Goal: Complete application form: Complete application form

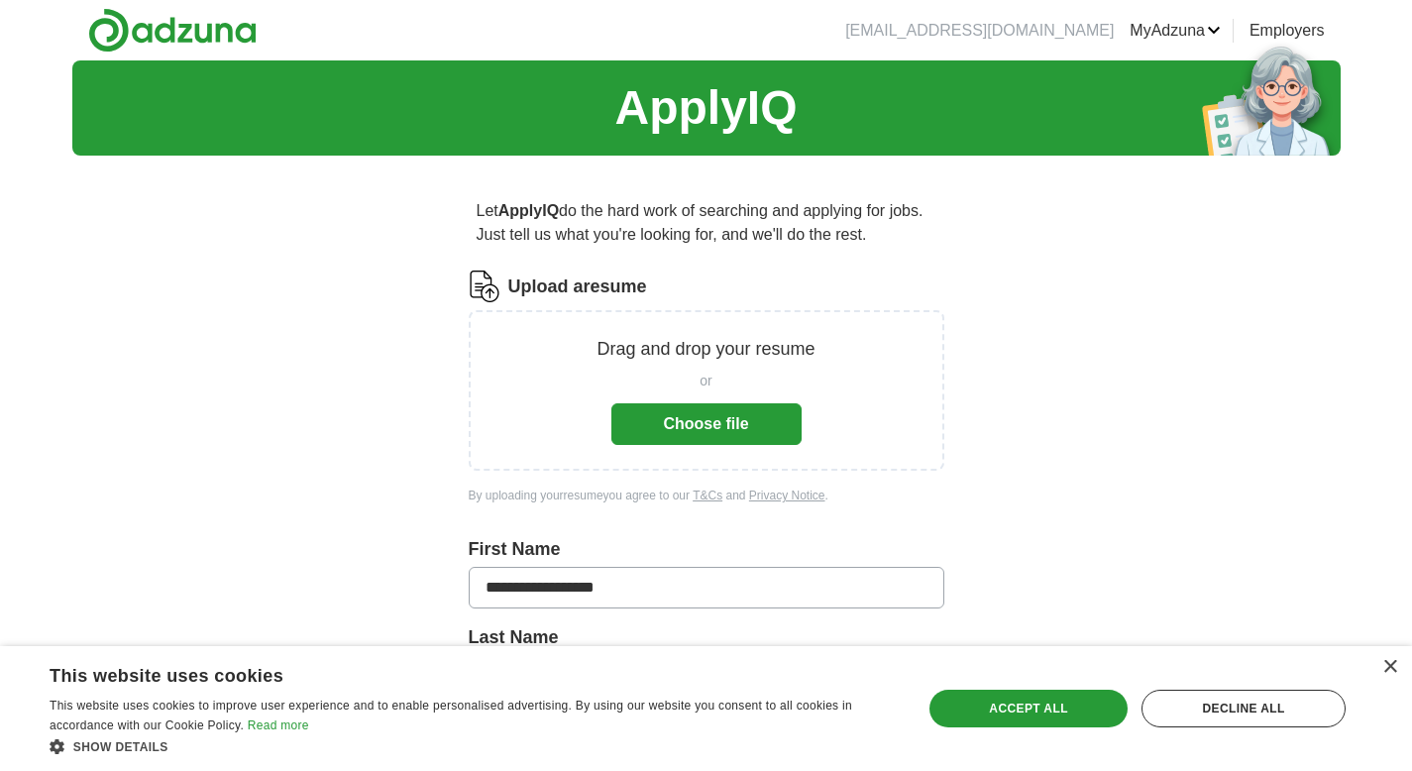
click at [732, 447] on div "Drag and drop your resume or Choose file" at bounding box center [707, 390] width 476 height 161
click at [734, 434] on button "Choose file" at bounding box center [706, 424] width 190 height 42
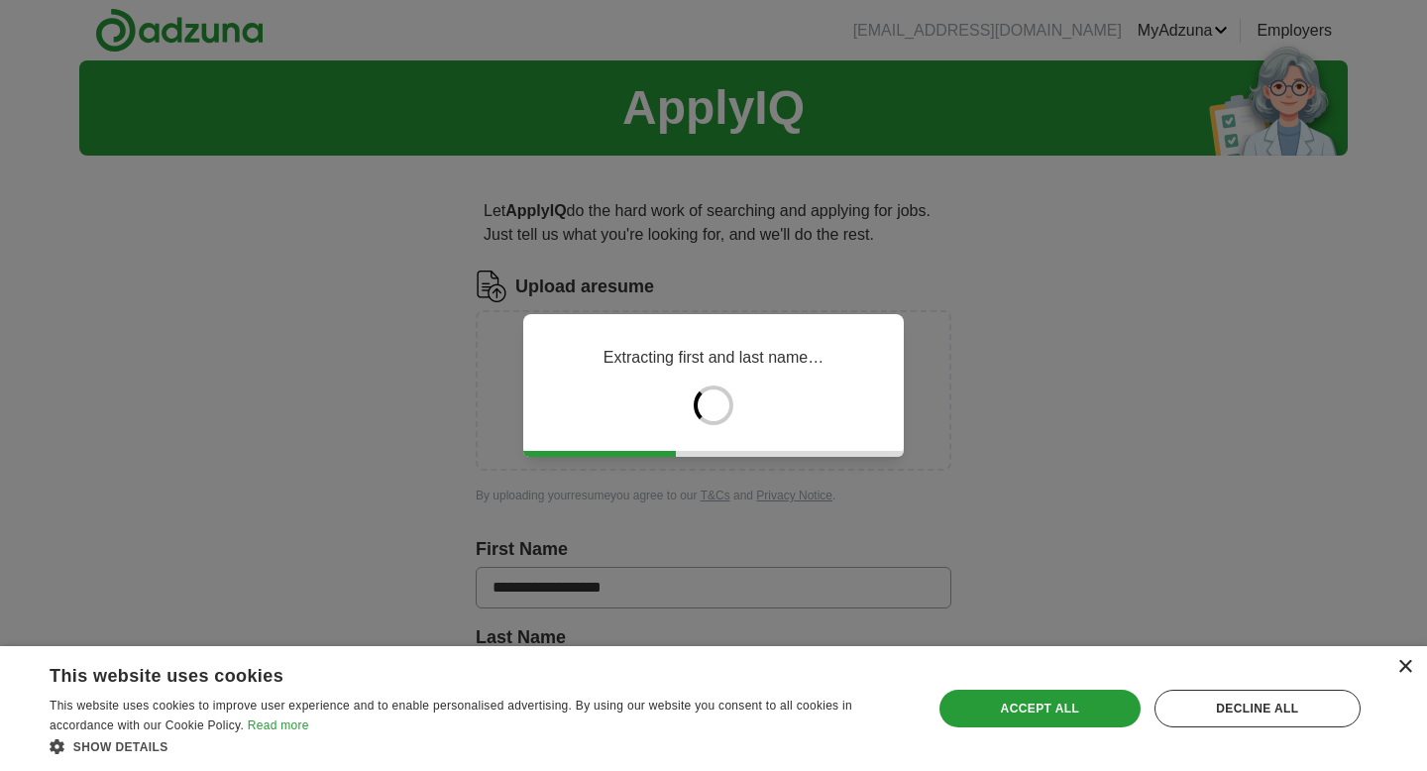
click at [1403, 665] on div "×" at bounding box center [1404, 667] width 15 height 15
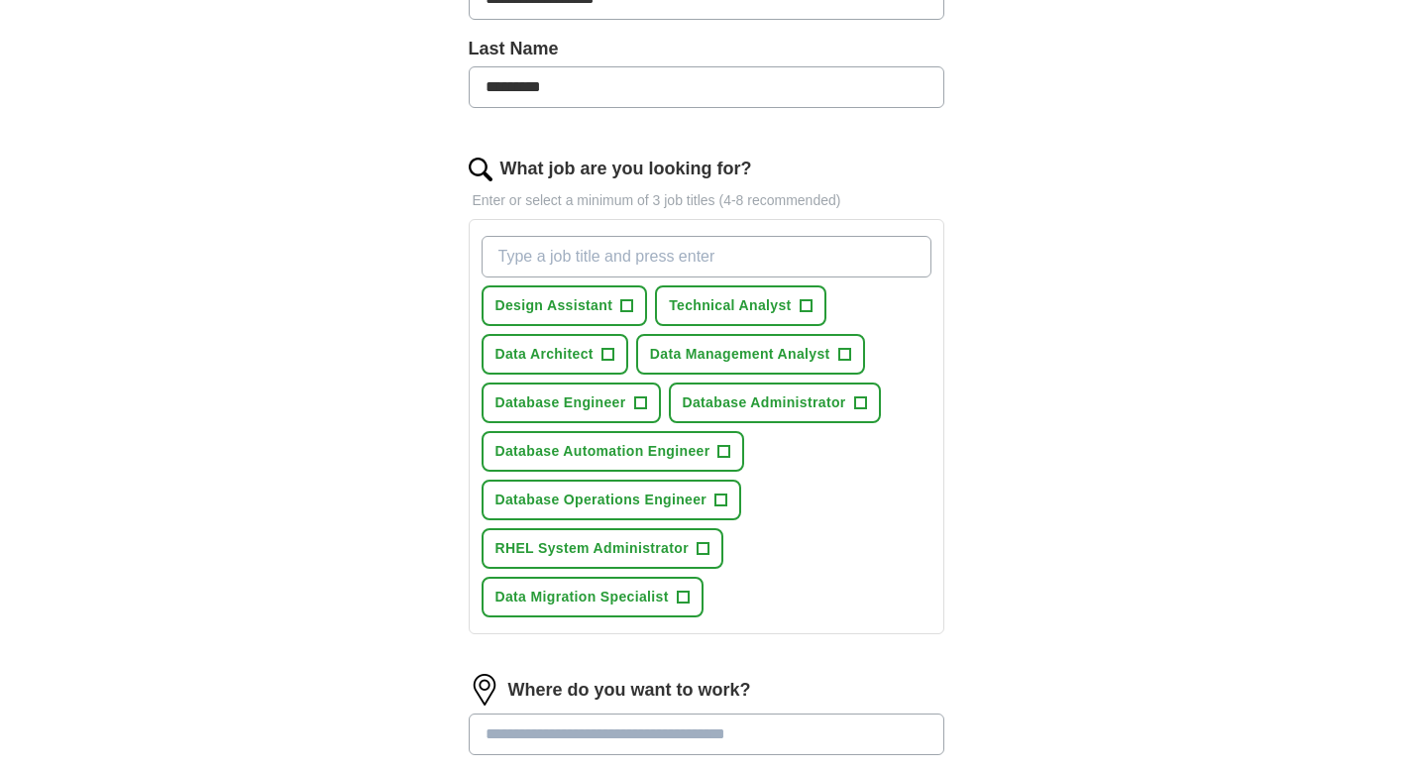
scroll to position [508, 0]
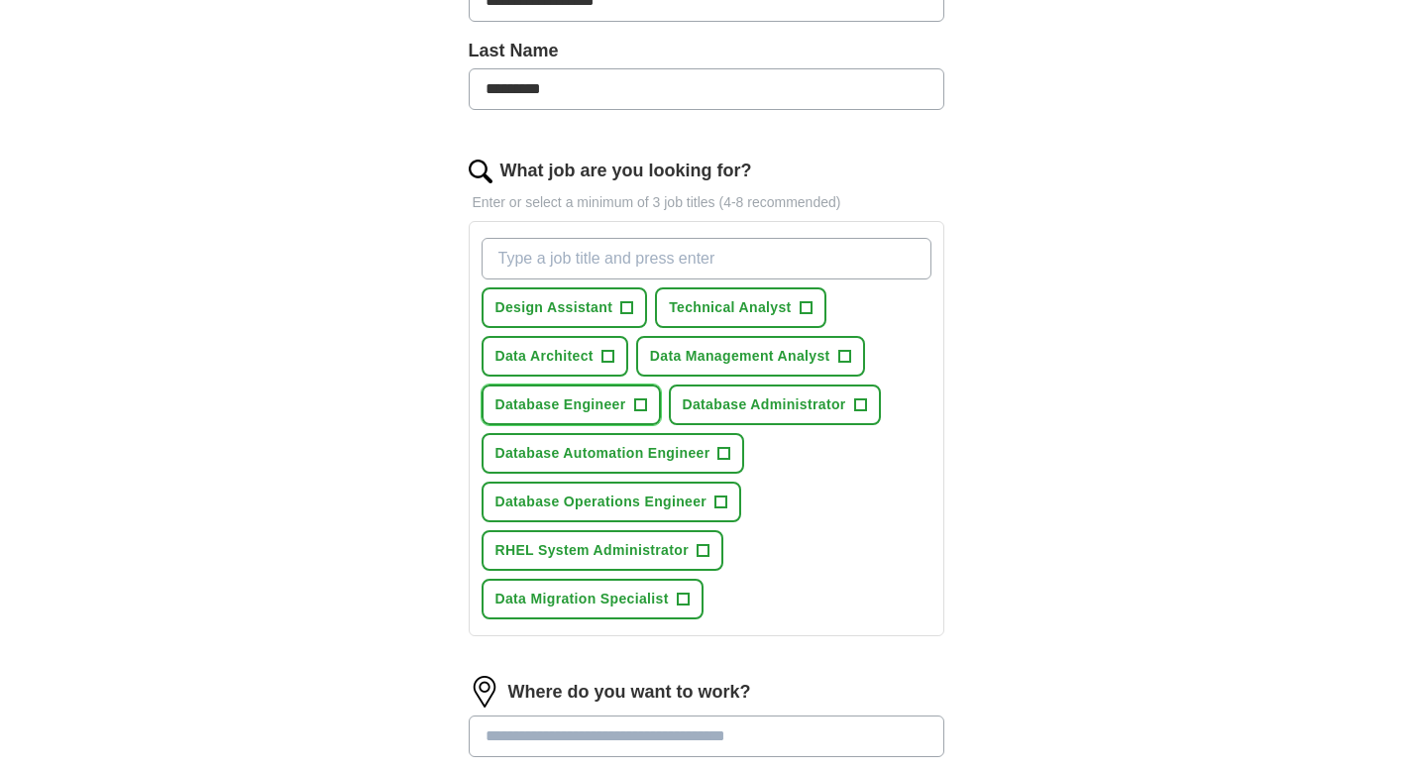
click at [647, 410] on span "+" at bounding box center [640, 404] width 13 height 13
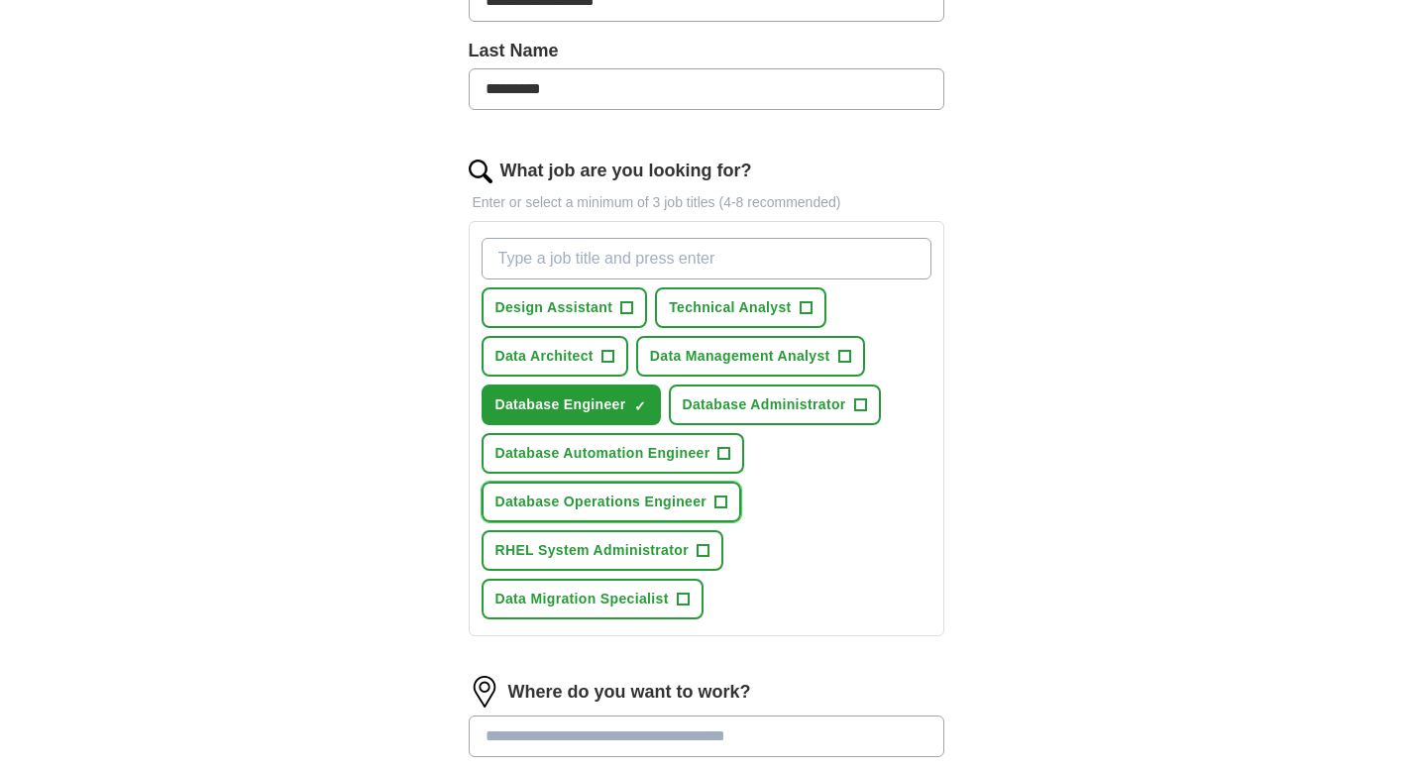
click at [721, 499] on span "+" at bounding box center [722, 503] width 12 height 16
click at [570, 254] on input "What job are you looking for?" at bounding box center [707, 259] width 450 height 42
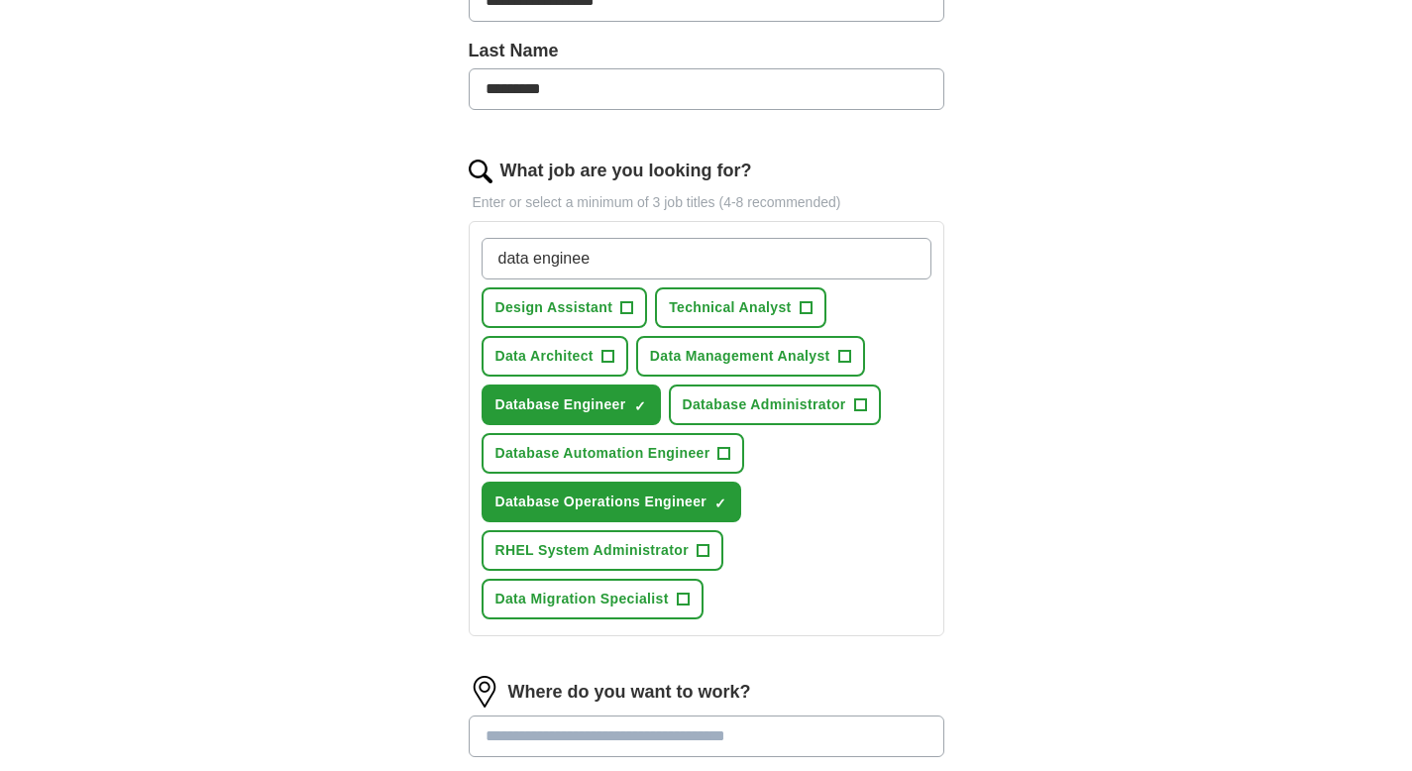
type input "data engineer"
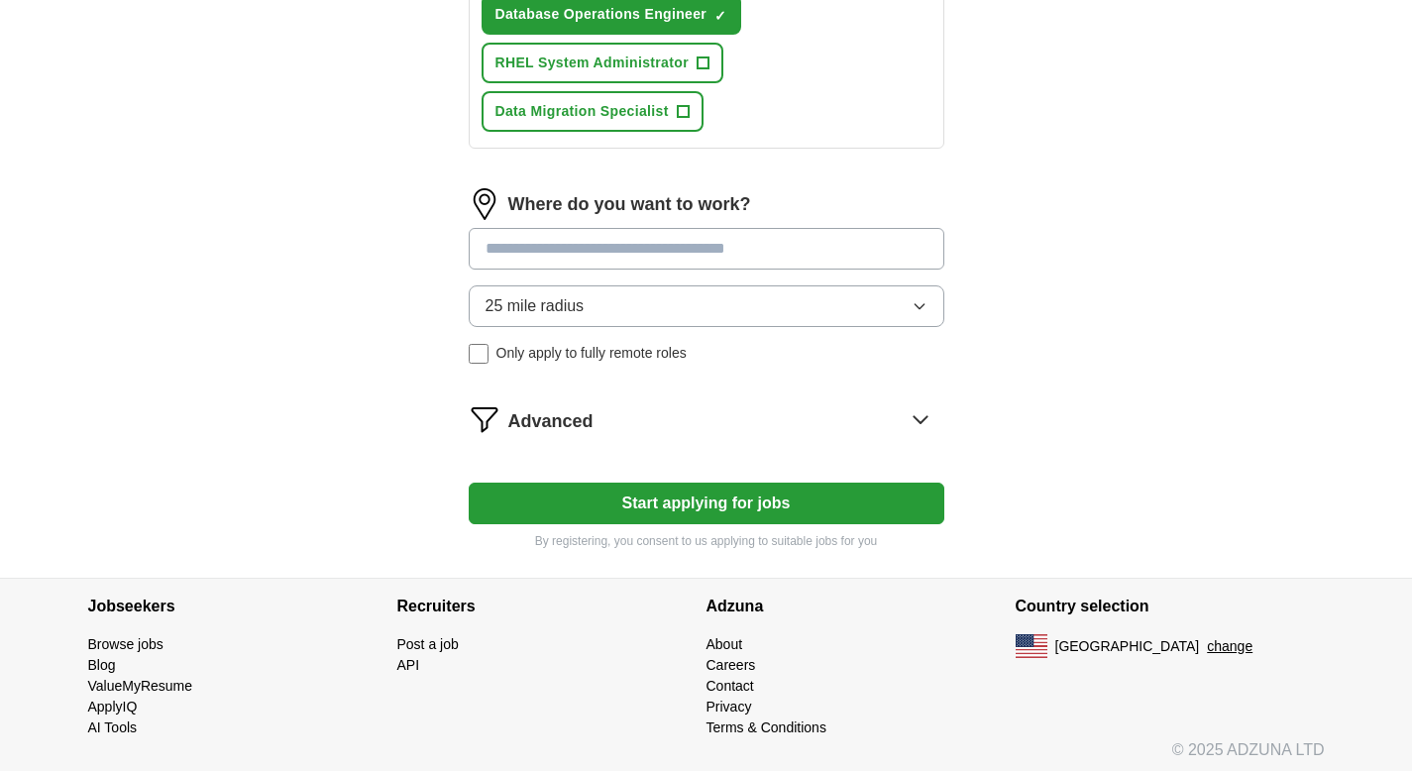
scroll to position [1052, 0]
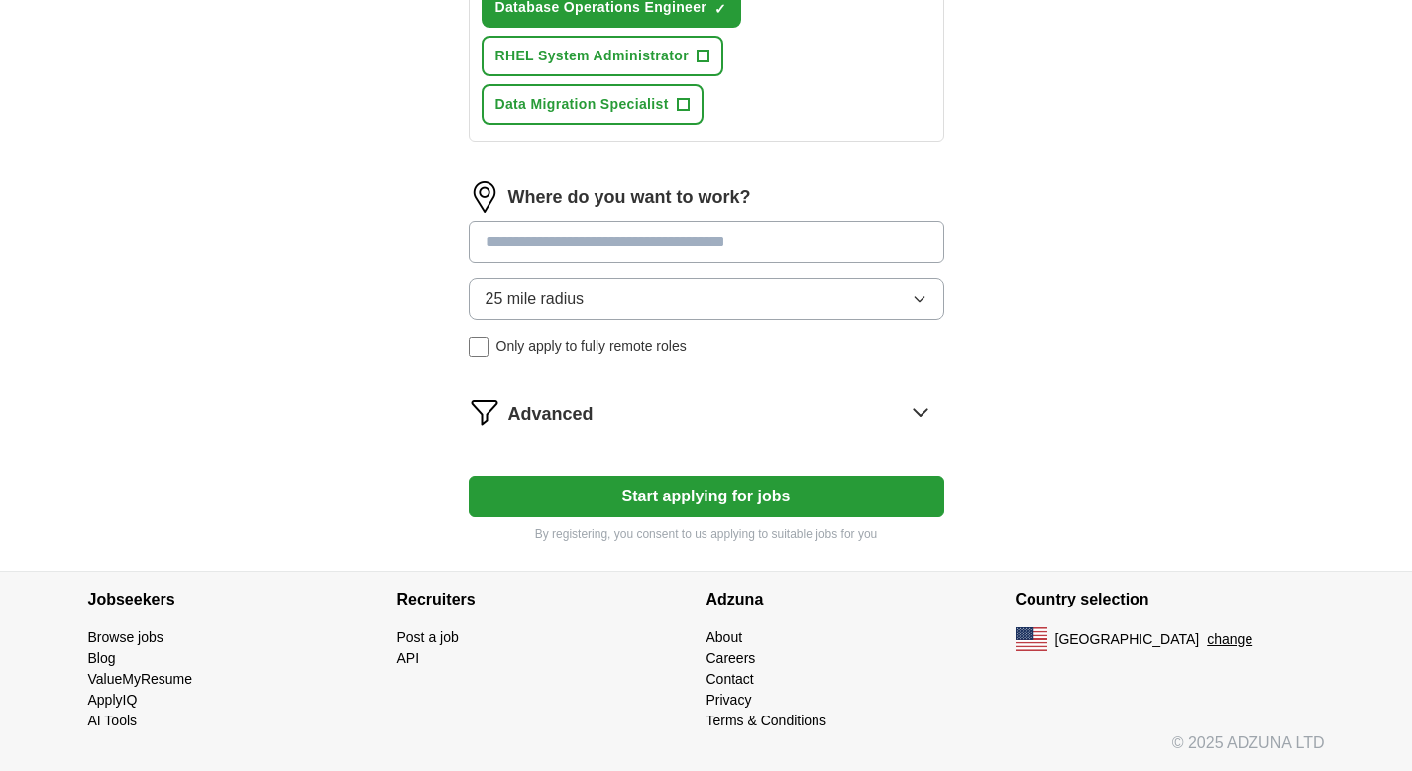
click at [627, 256] on input at bounding box center [707, 242] width 476 height 42
click at [610, 287] on div "Where do you want to work? 25 mile radius Only apply to fully remote roles" at bounding box center [707, 276] width 476 height 191
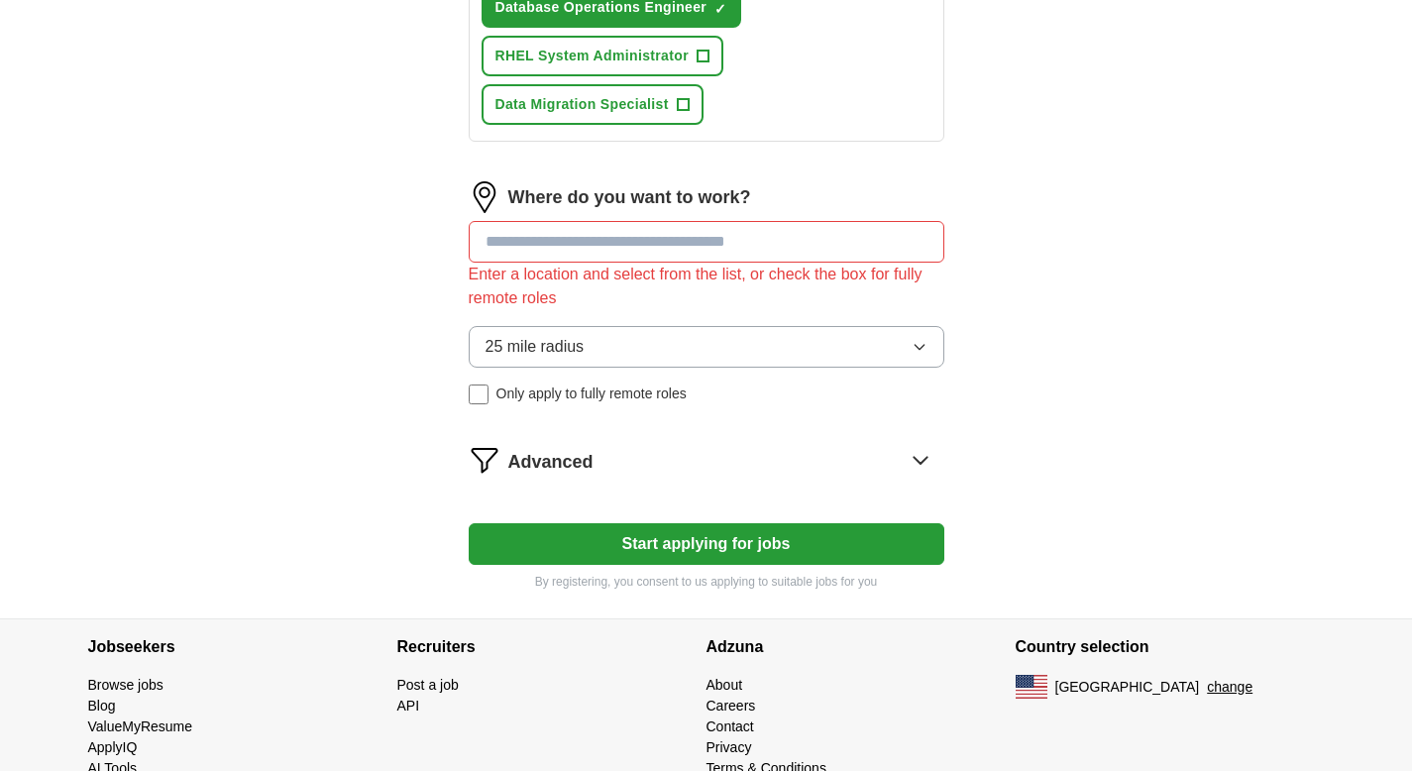
click at [641, 248] on input at bounding box center [707, 242] width 476 height 42
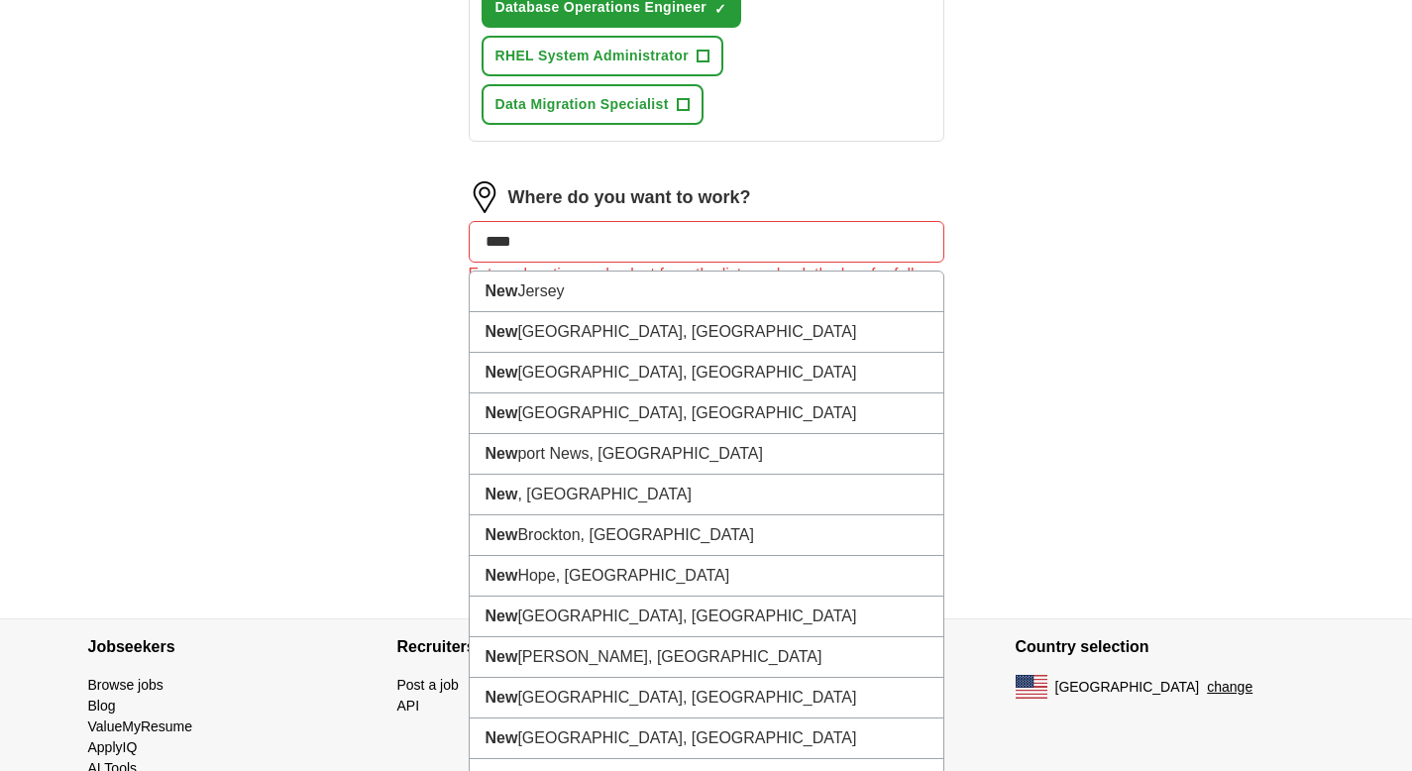
type input "*****"
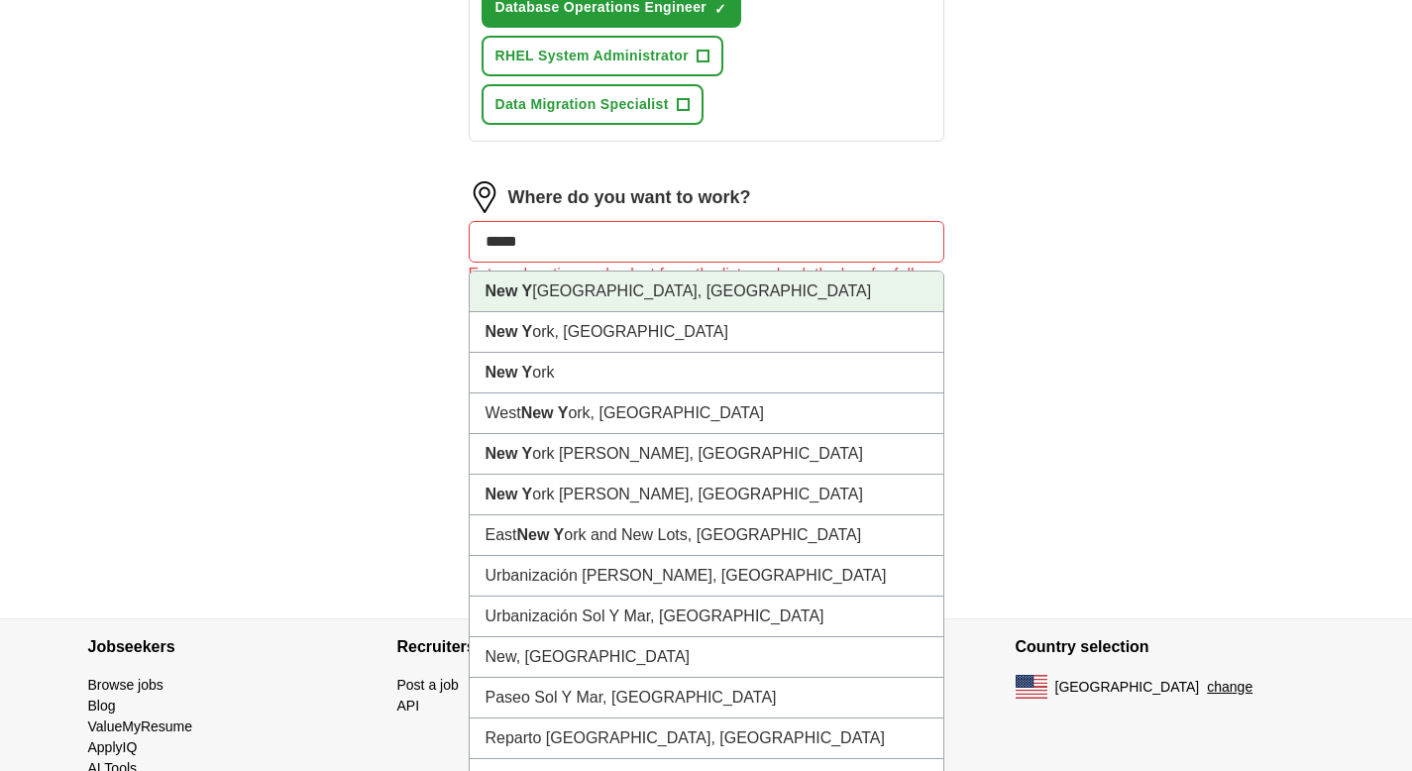
click at [566, 305] on li "New Y [GEOGRAPHIC_DATA], [GEOGRAPHIC_DATA]" at bounding box center [707, 292] width 474 height 41
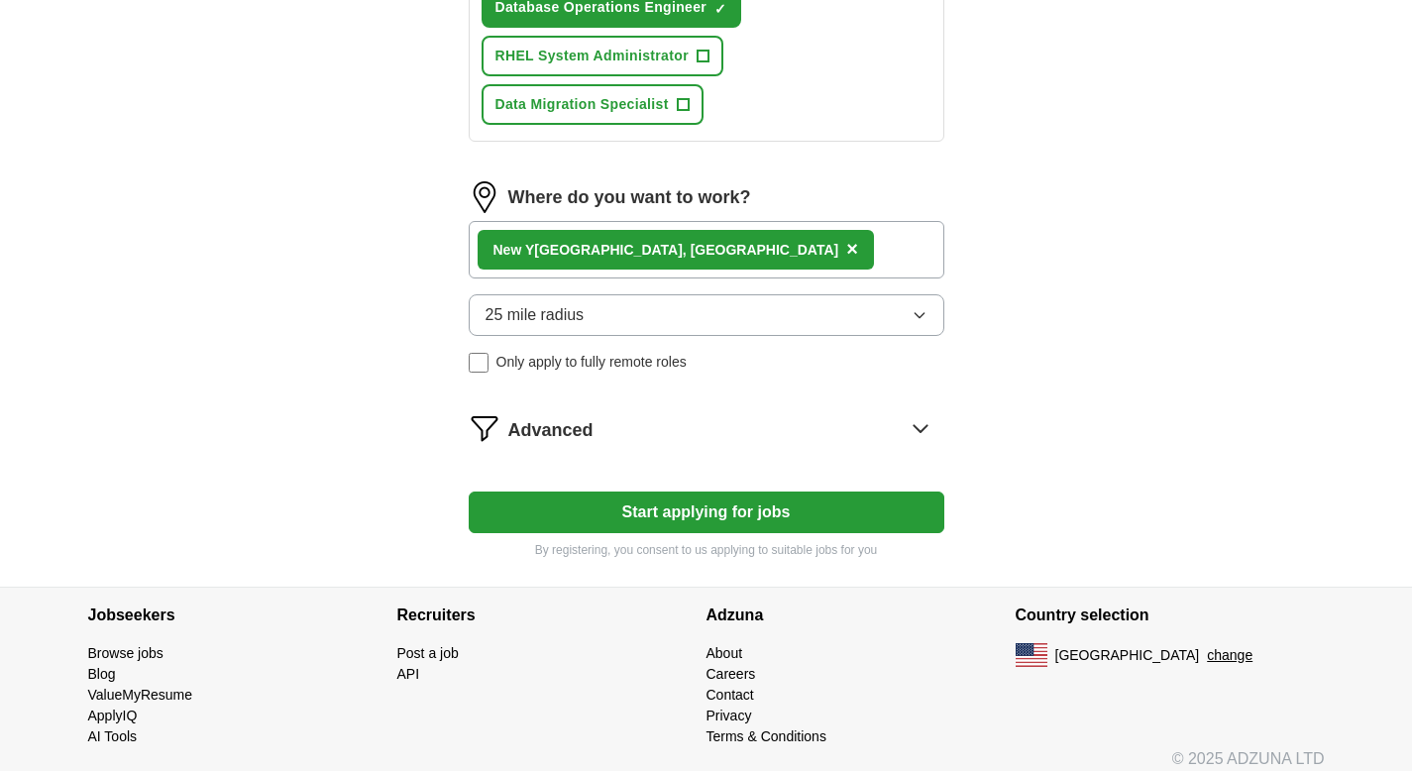
click at [699, 264] on div "New Y [GEOGRAPHIC_DATA], [GEOGRAPHIC_DATA] ×" at bounding box center [707, 249] width 476 height 57
click at [701, 247] on div "New Y [GEOGRAPHIC_DATA], [GEOGRAPHIC_DATA] ×" at bounding box center [707, 249] width 476 height 57
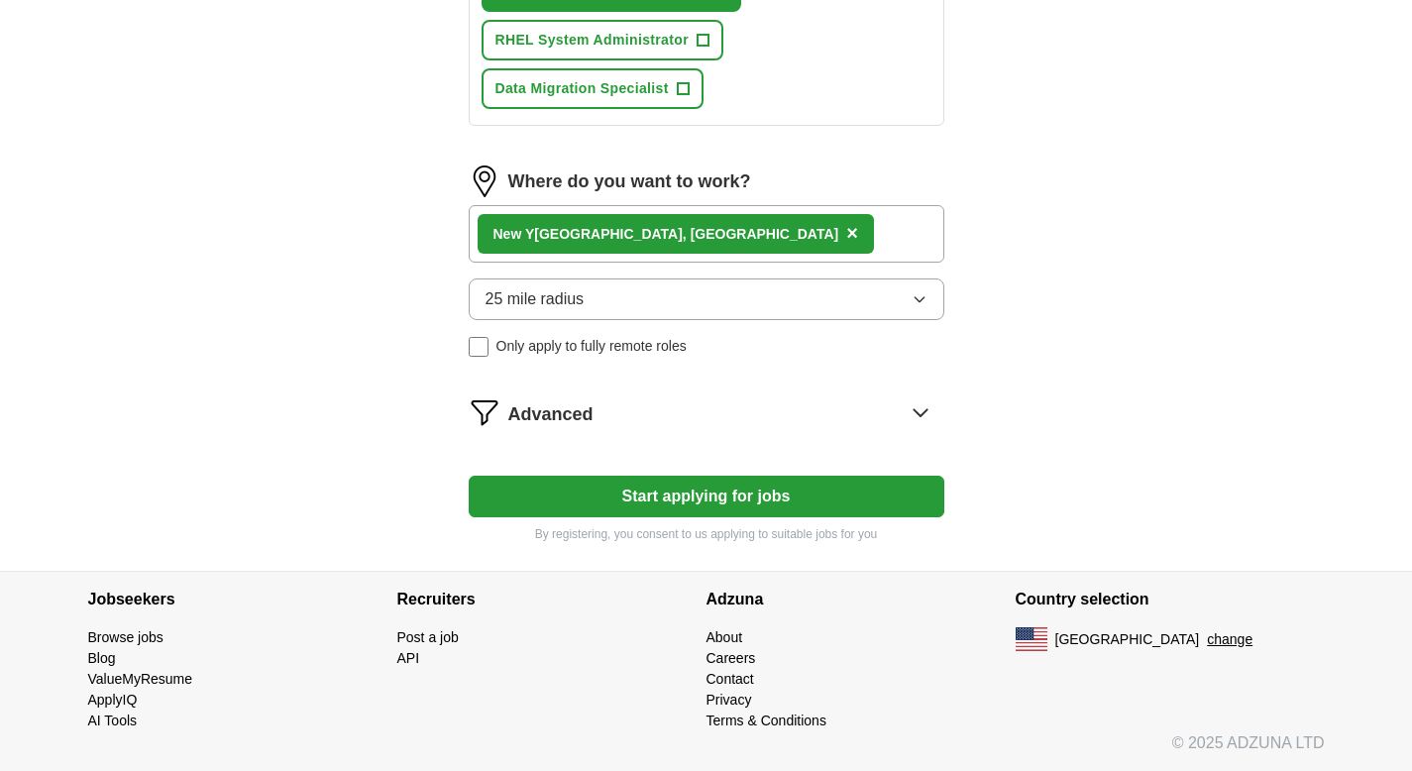
click at [679, 418] on div "Advanced" at bounding box center [726, 412] width 436 height 32
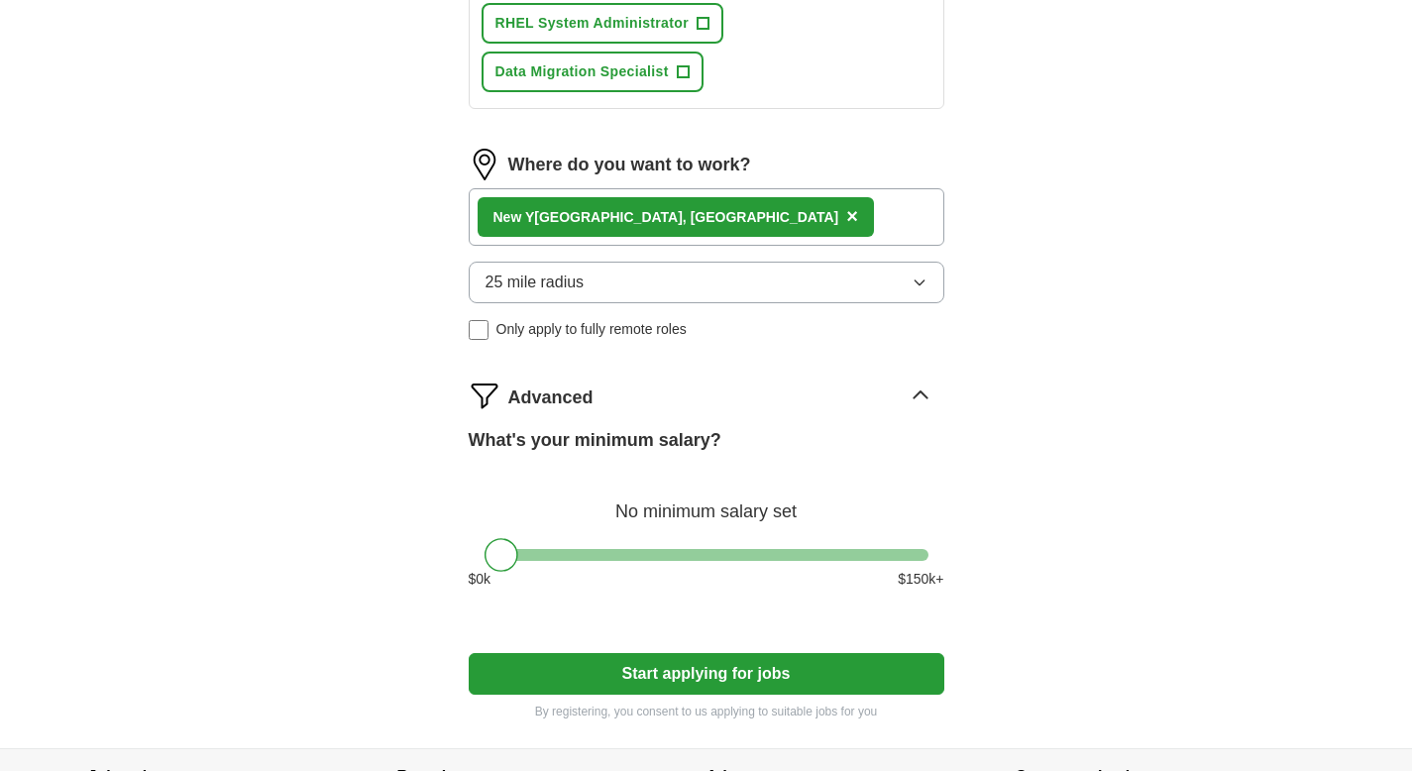
scroll to position [1087, 0]
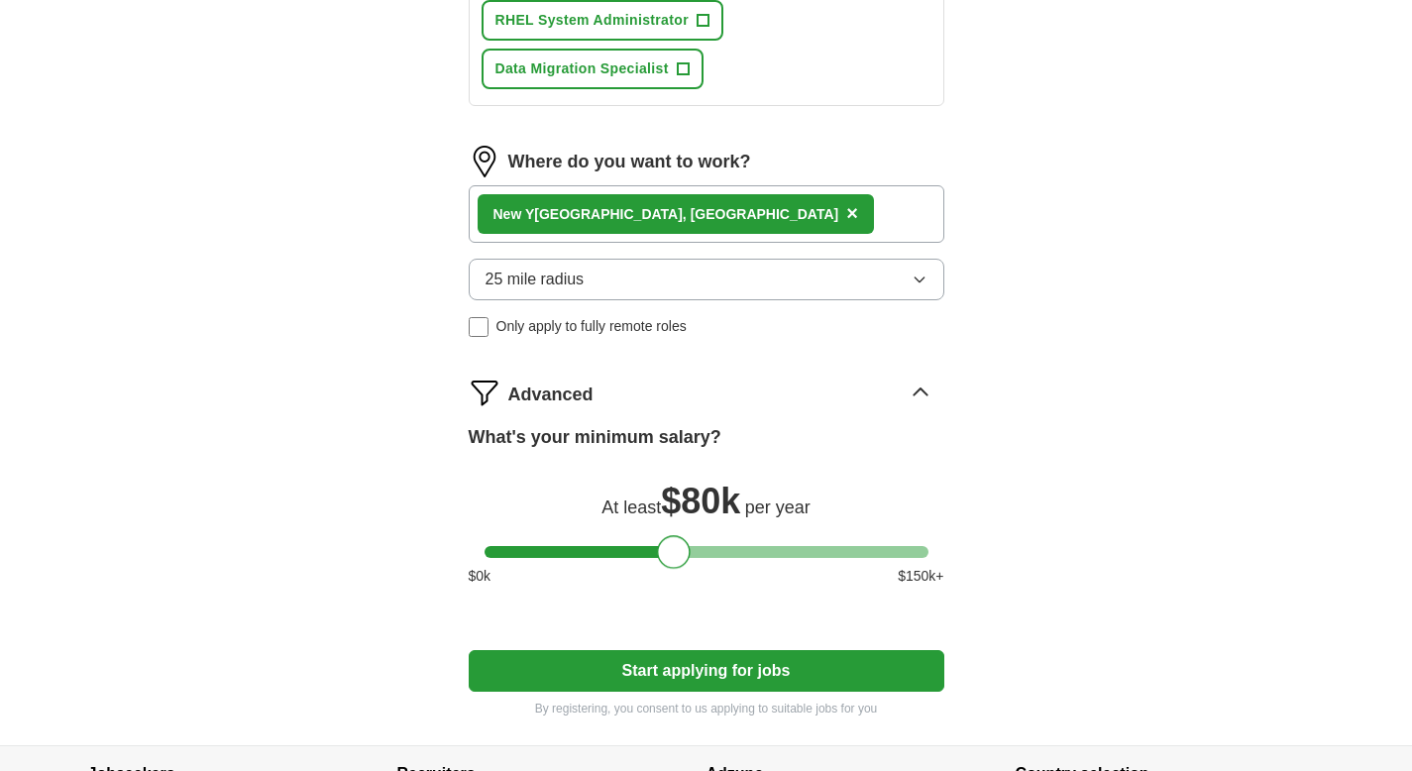
drag, startPoint x: 507, startPoint y: 552, endPoint x: 677, endPoint y: 565, distance: 170.0
click at [677, 565] on div at bounding box center [674, 552] width 34 height 34
drag, startPoint x: 665, startPoint y: 560, endPoint x: 649, endPoint y: 560, distance: 15.9
click at [649, 560] on div at bounding box center [657, 552] width 34 height 34
click at [668, 662] on button "Start applying for jobs" at bounding box center [707, 671] width 476 height 42
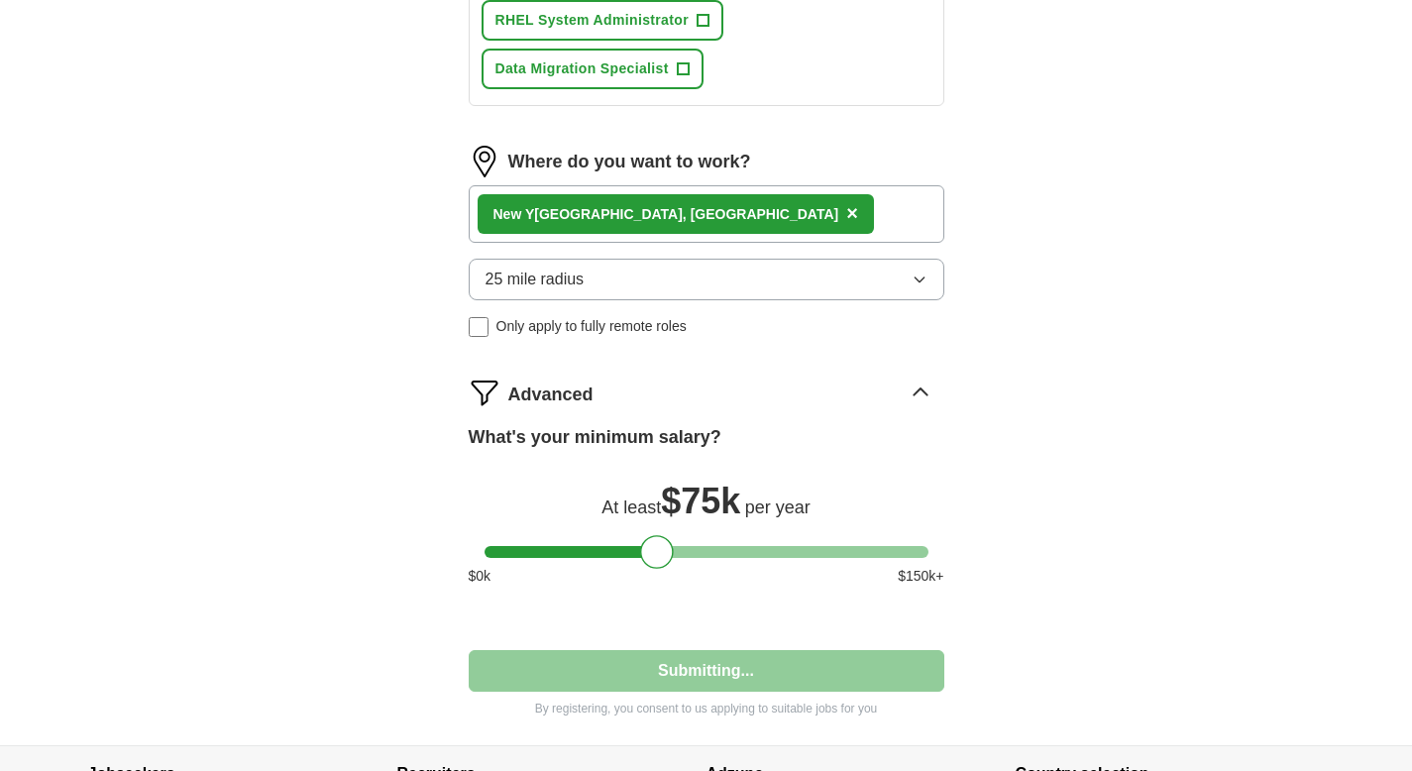
select select "**"
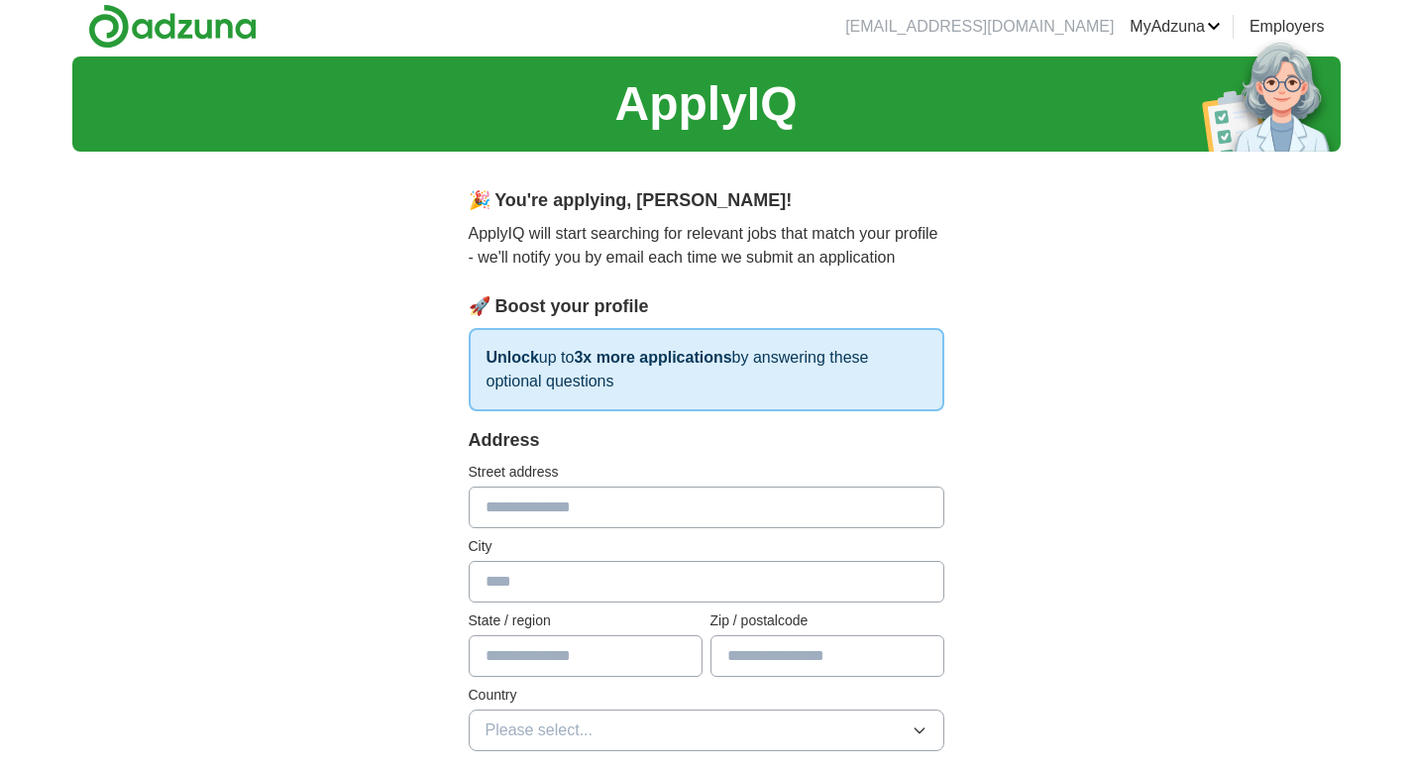
scroll to position [0, 0]
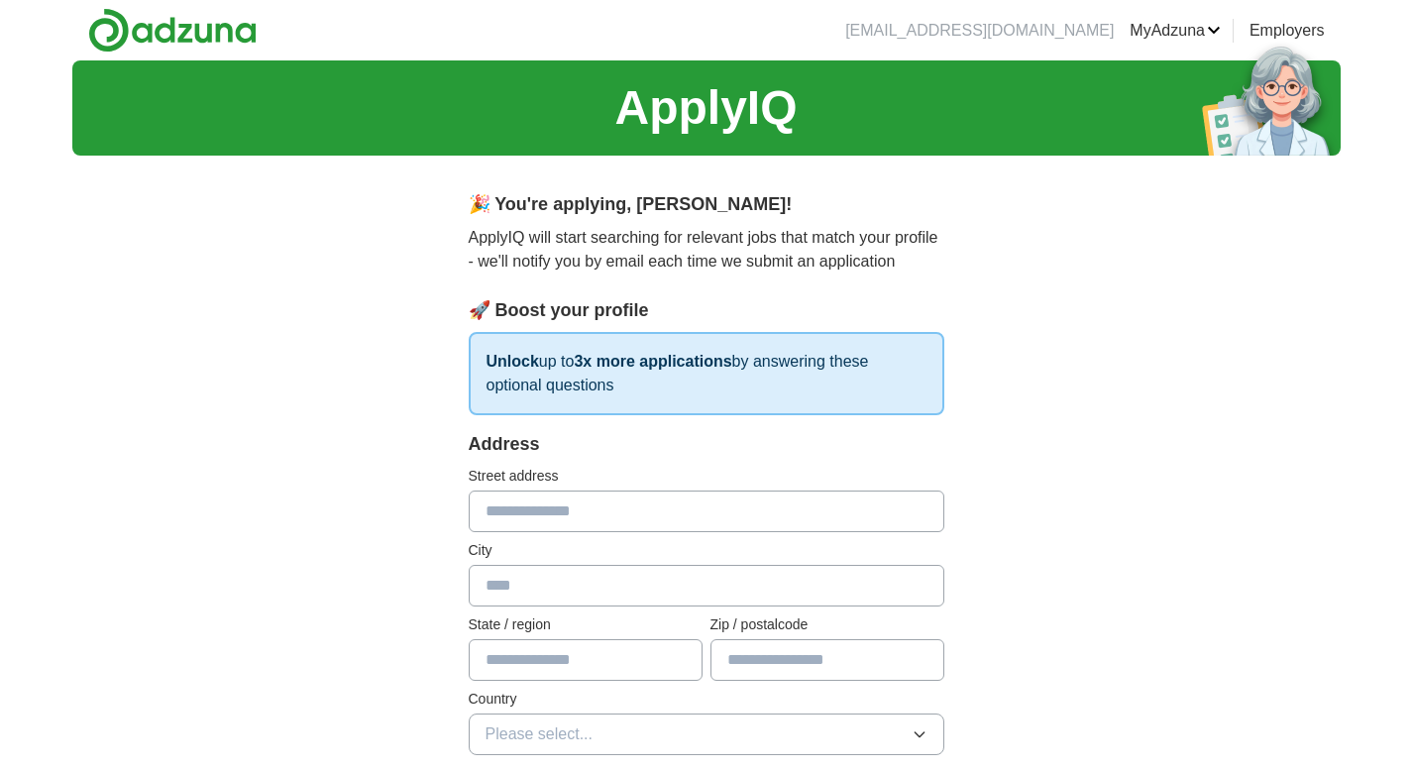
click at [681, 525] on input "text" at bounding box center [707, 512] width 476 height 42
type input "**********"
click at [685, 588] on input "text" at bounding box center [707, 586] width 476 height 42
type input "**********"
click at [592, 665] on input "text" at bounding box center [586, 660] width 234 height 42
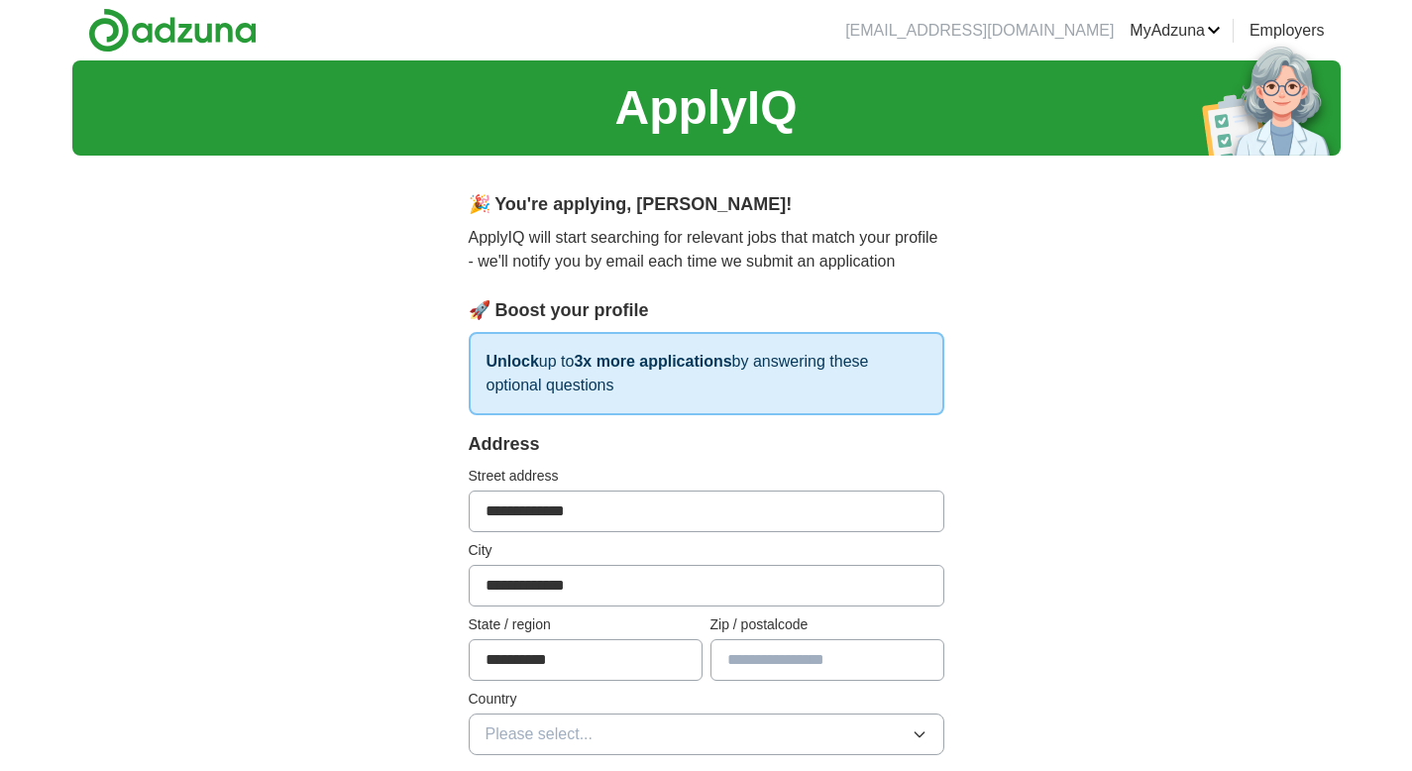
type input "**********"
click at [792, 663] on input "text" at bounding box center [828, 660] width 234 height 42
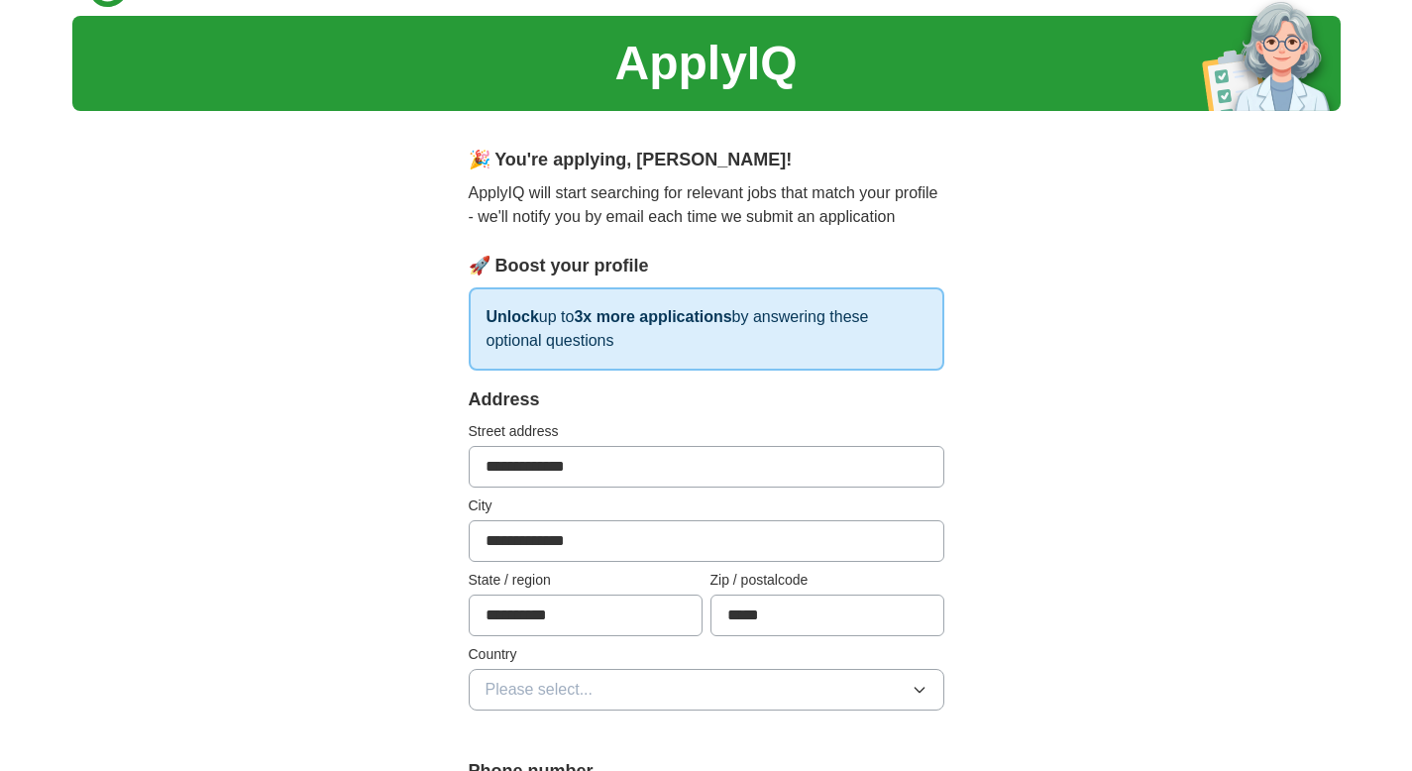
scroll to position [61, 0]
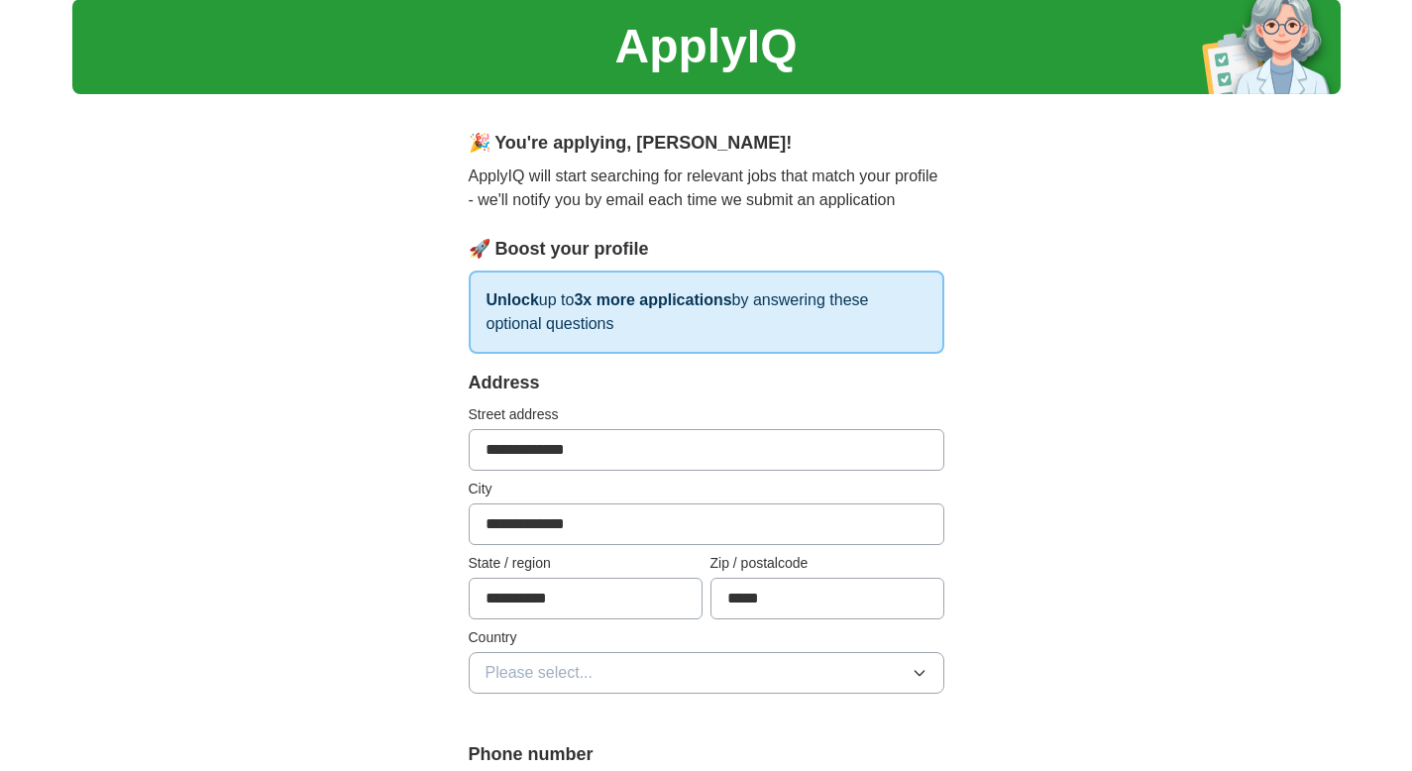
type input "*****"
click at [820, 661] on button "Please select..." at bounding box center [707, 673] width 476 height 42
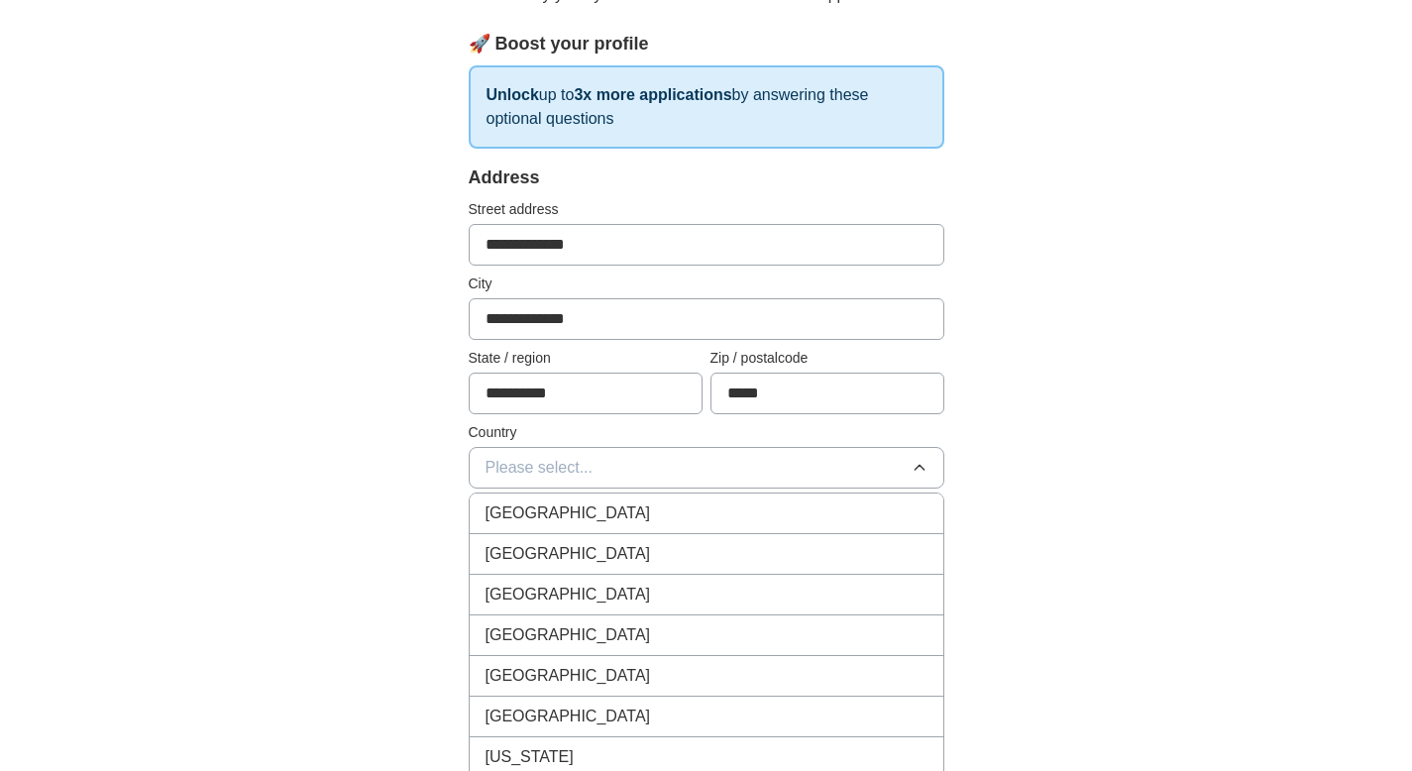
scroll to position [280, 0]
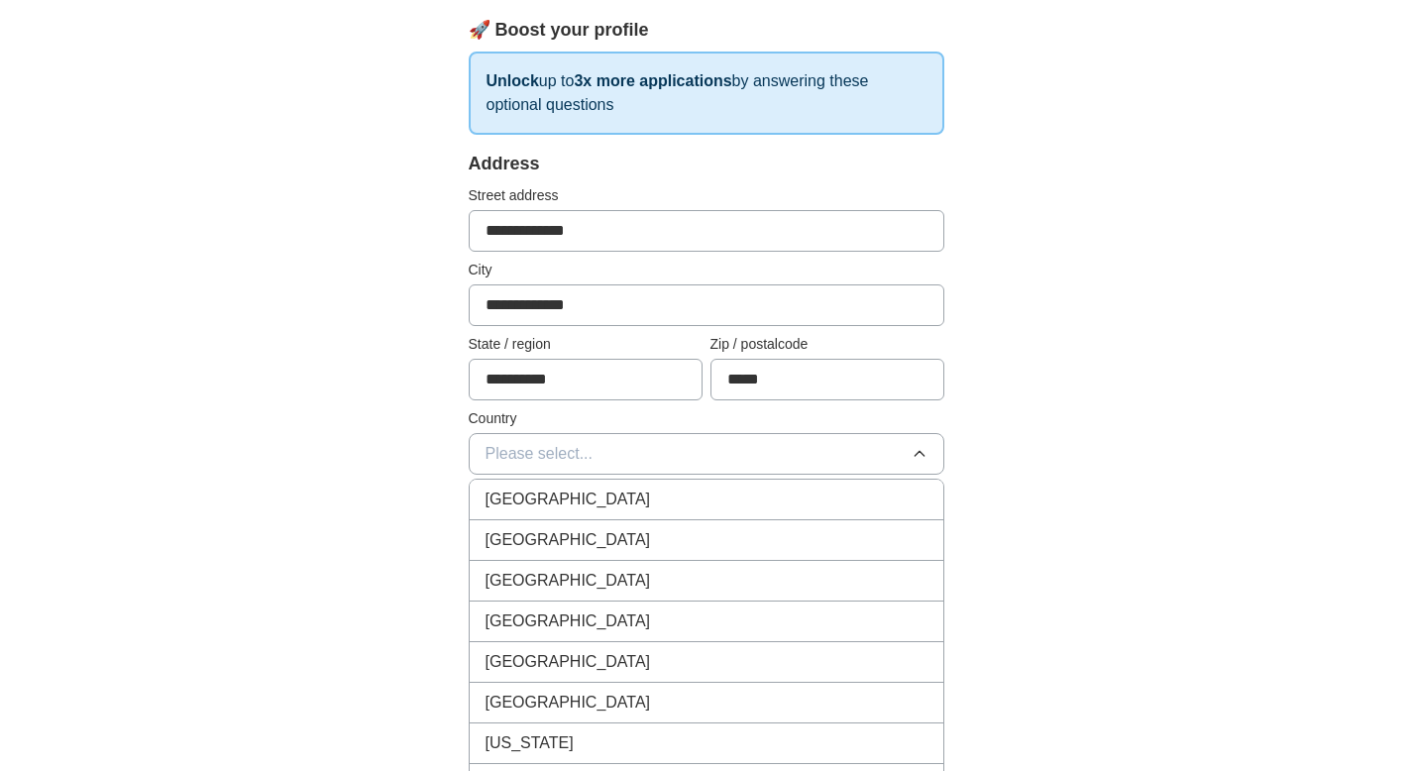
click at [852, 528] on div "[GEOGRAPHIC_DATA]" at bounding box center [707, 540] width 442 height 24
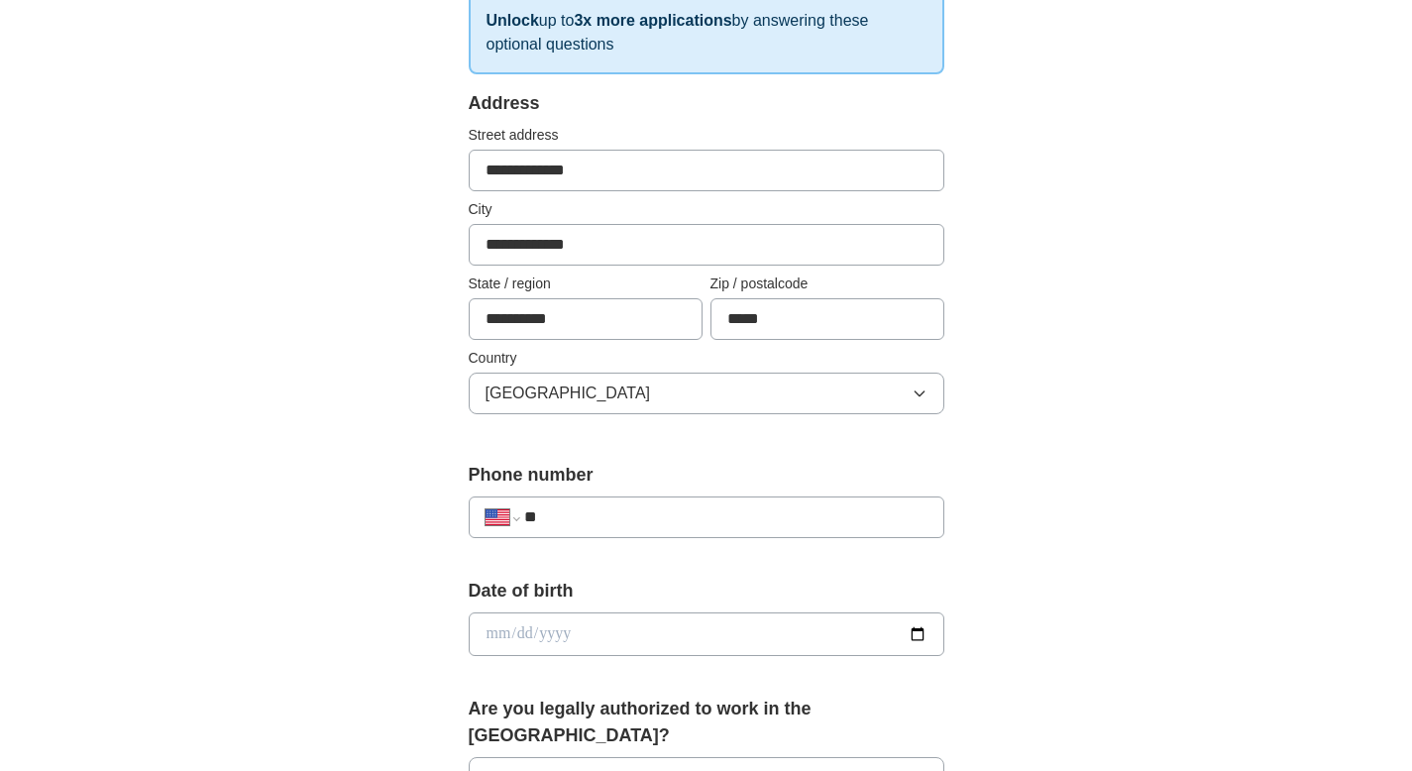
scroll to position [340, 0]
click at [657, 516] on input "**" at bounding box center [725, 518] width 402 height 24
type input "**********"
click at [569, 632] on input "date" at bounding box center [707, 635] width 476 height 44
click at [918, 631] on input "date" at bounding box center [707, 635] width 476 height 44
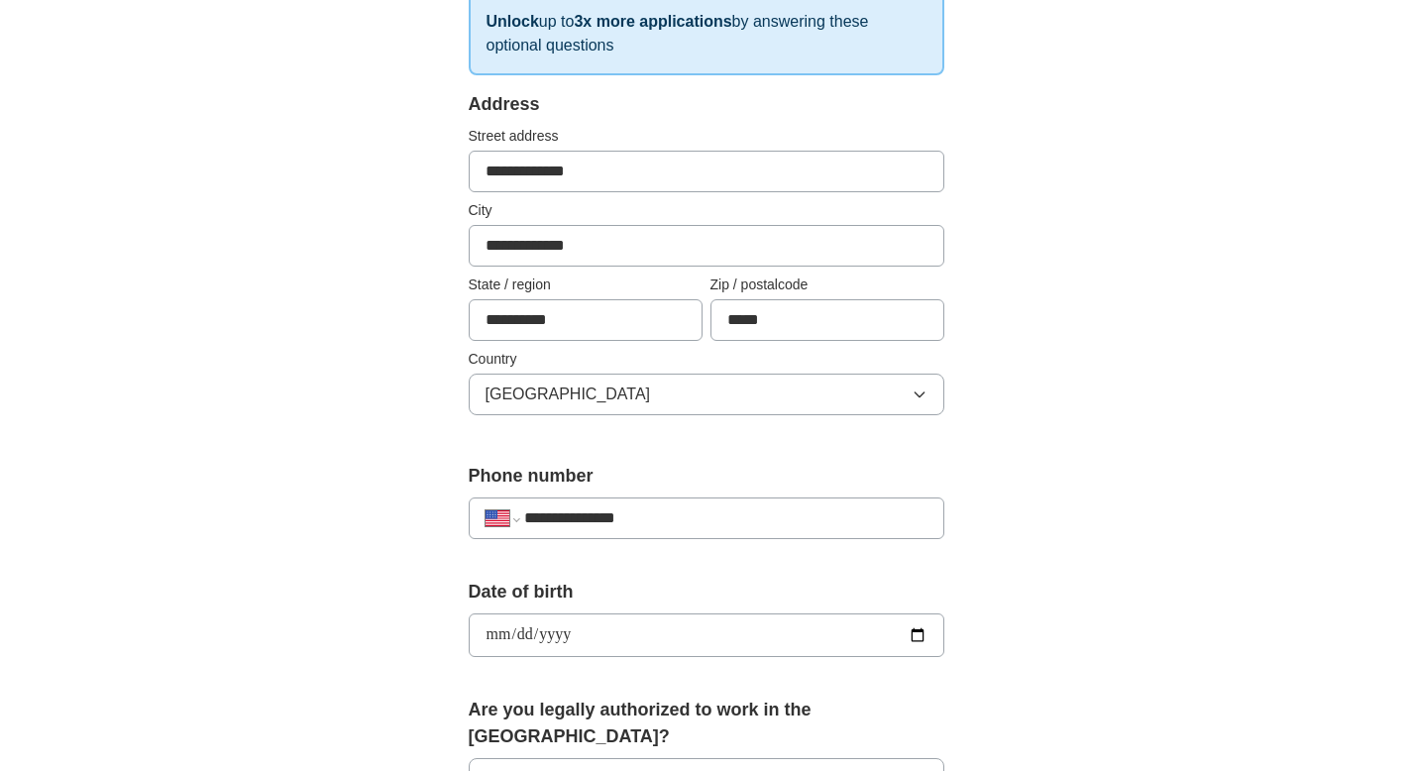
type input "**********"
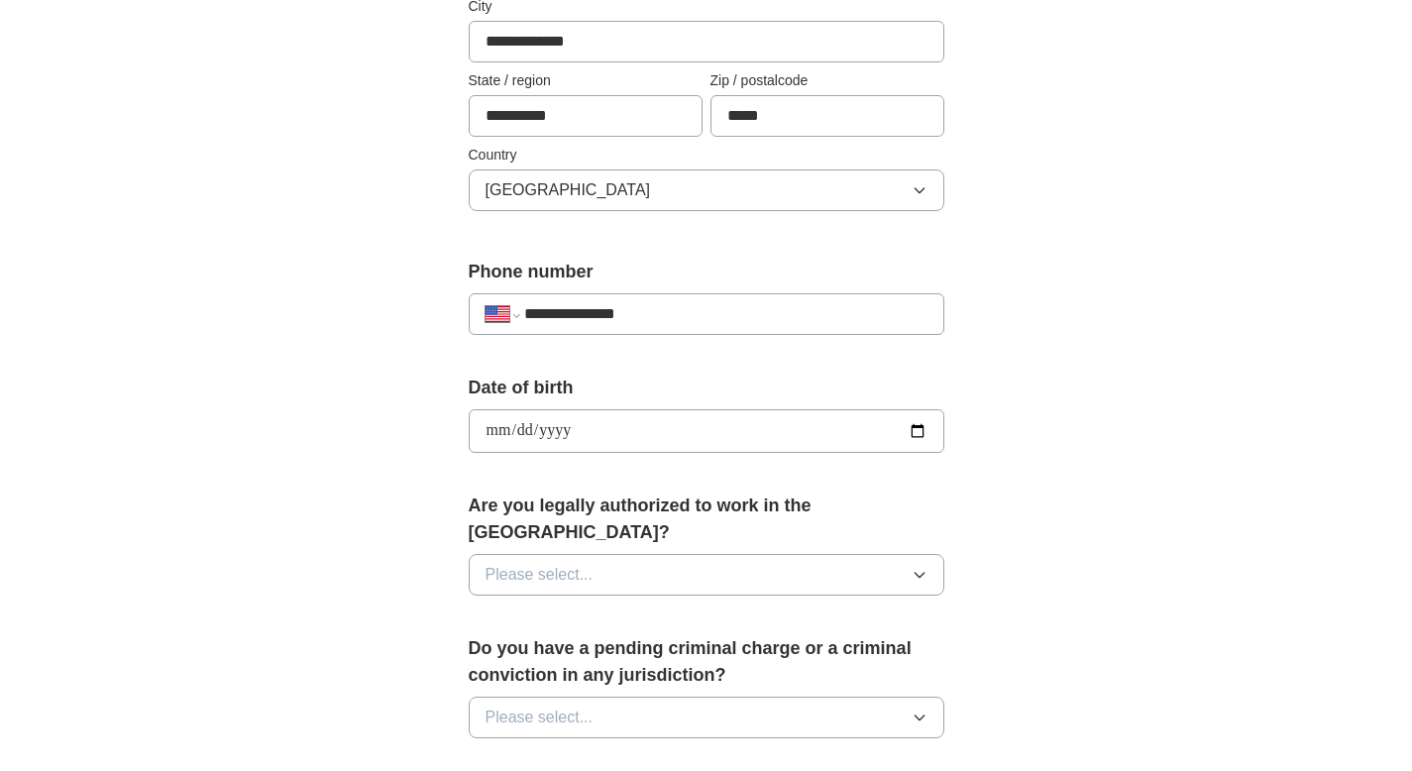
scroll to position [549, 0]
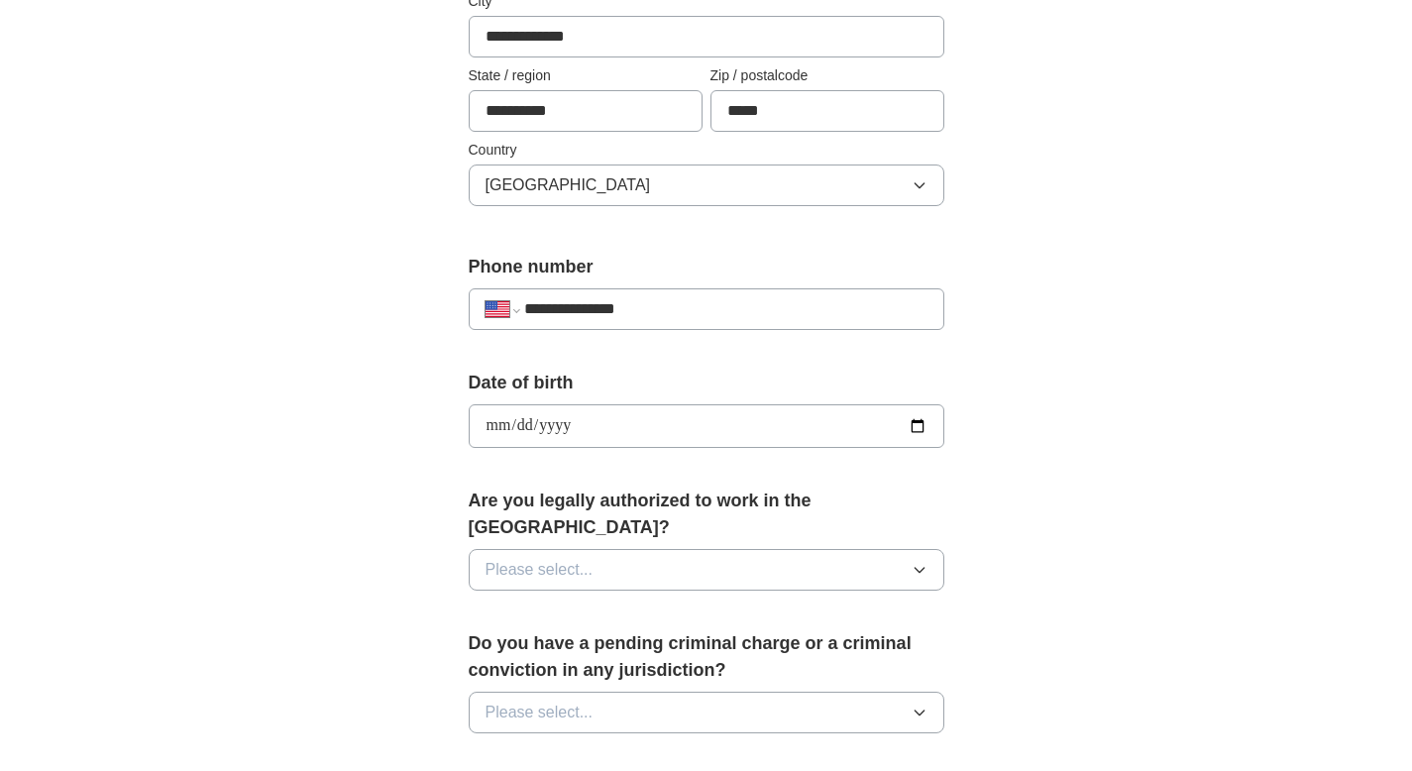
click at [677, 549] on button "Please select..." at bounding box center [707, 570] width 476 height 42
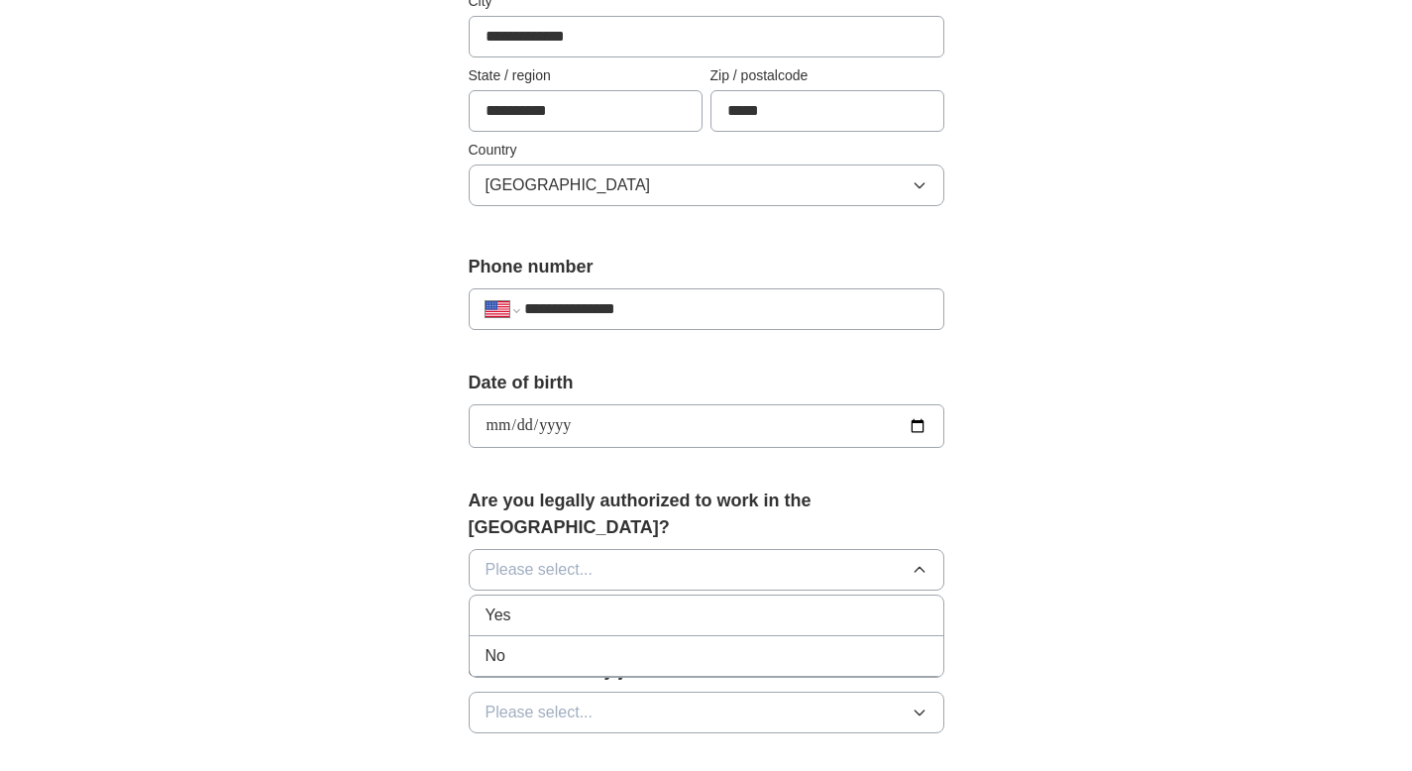
click at [627, 604] on div "Yes" at bounding box center [707, 616] width 442 height 24
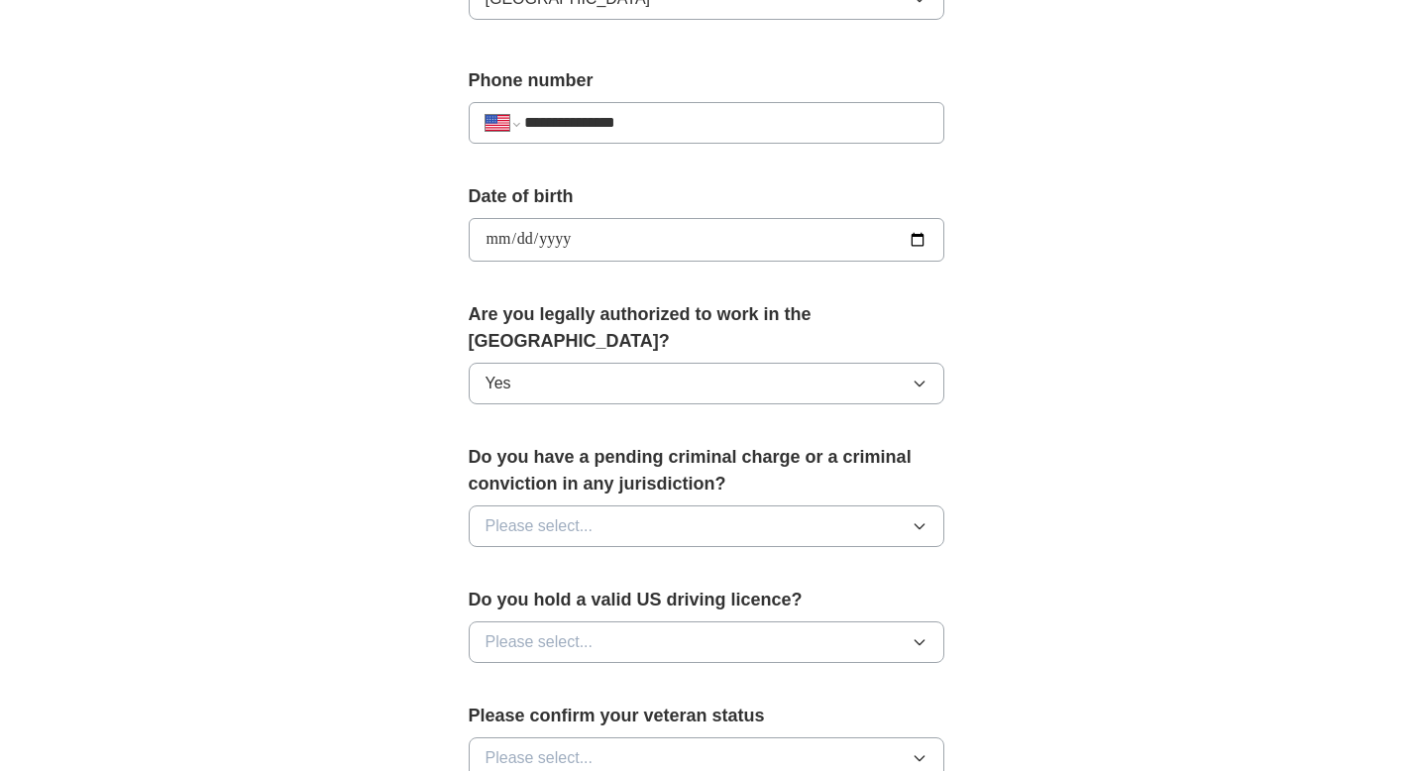
scroll to position [782, 0]
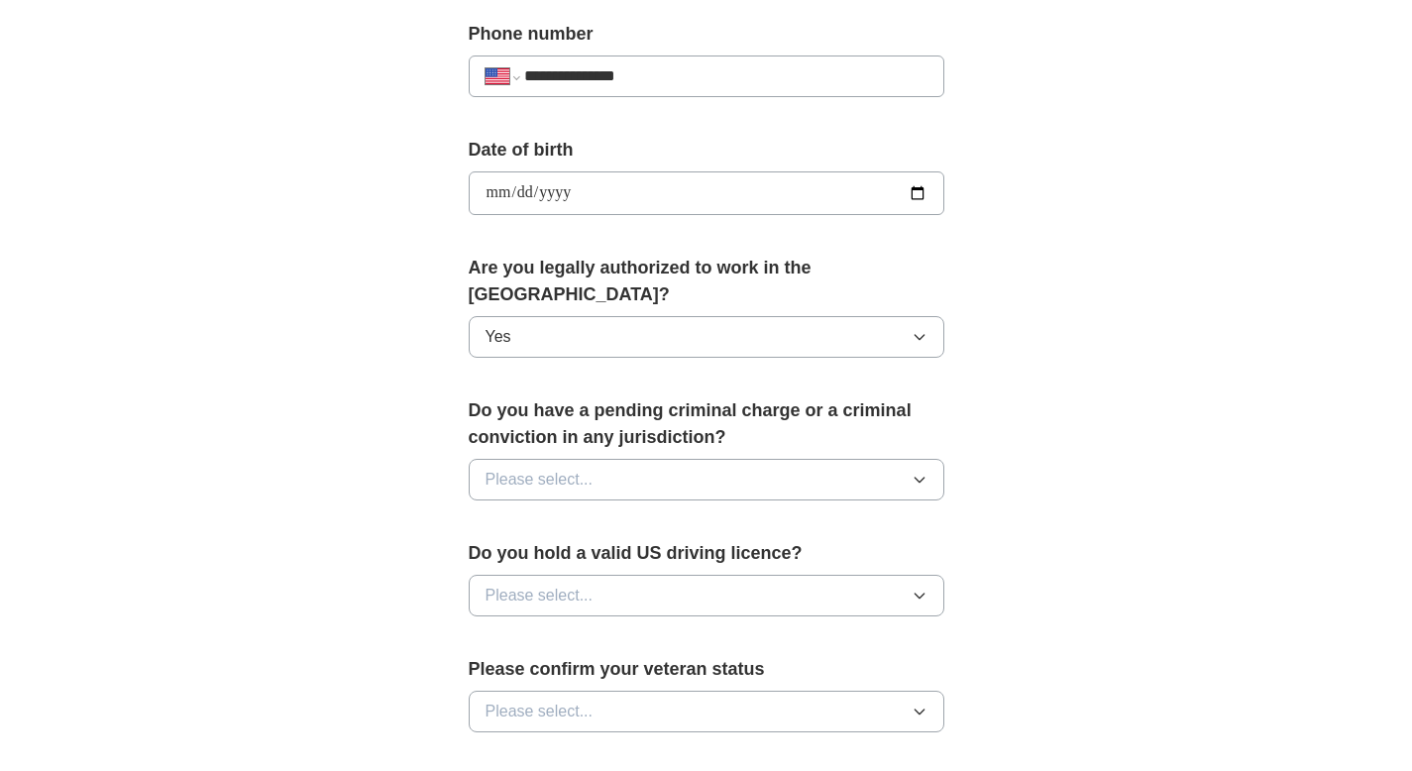
click at [634, 459] on button "Please select..." at bounding box center [707, 480] width 476 height 42
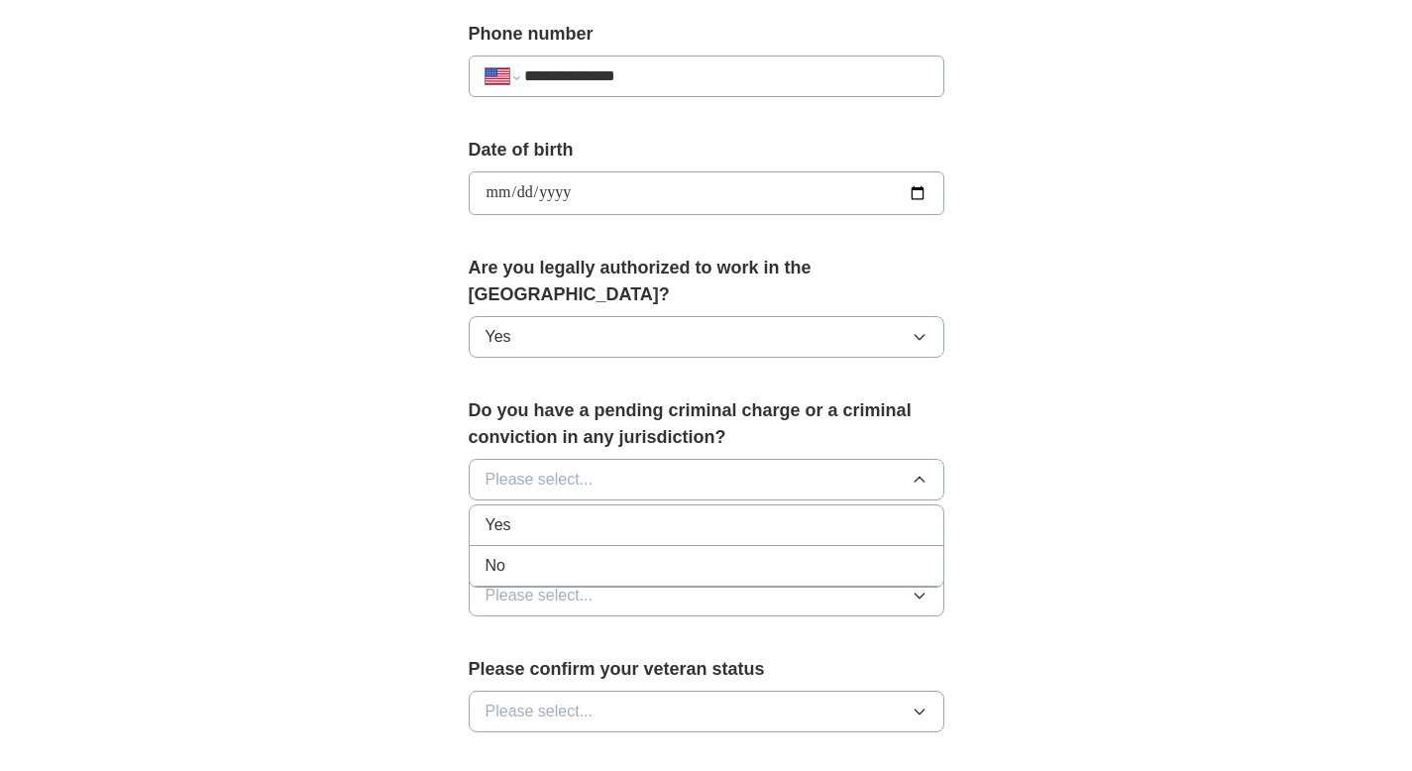
click at [589, 554] on div "No" at bounding box center [707, 566] width 442 height 24
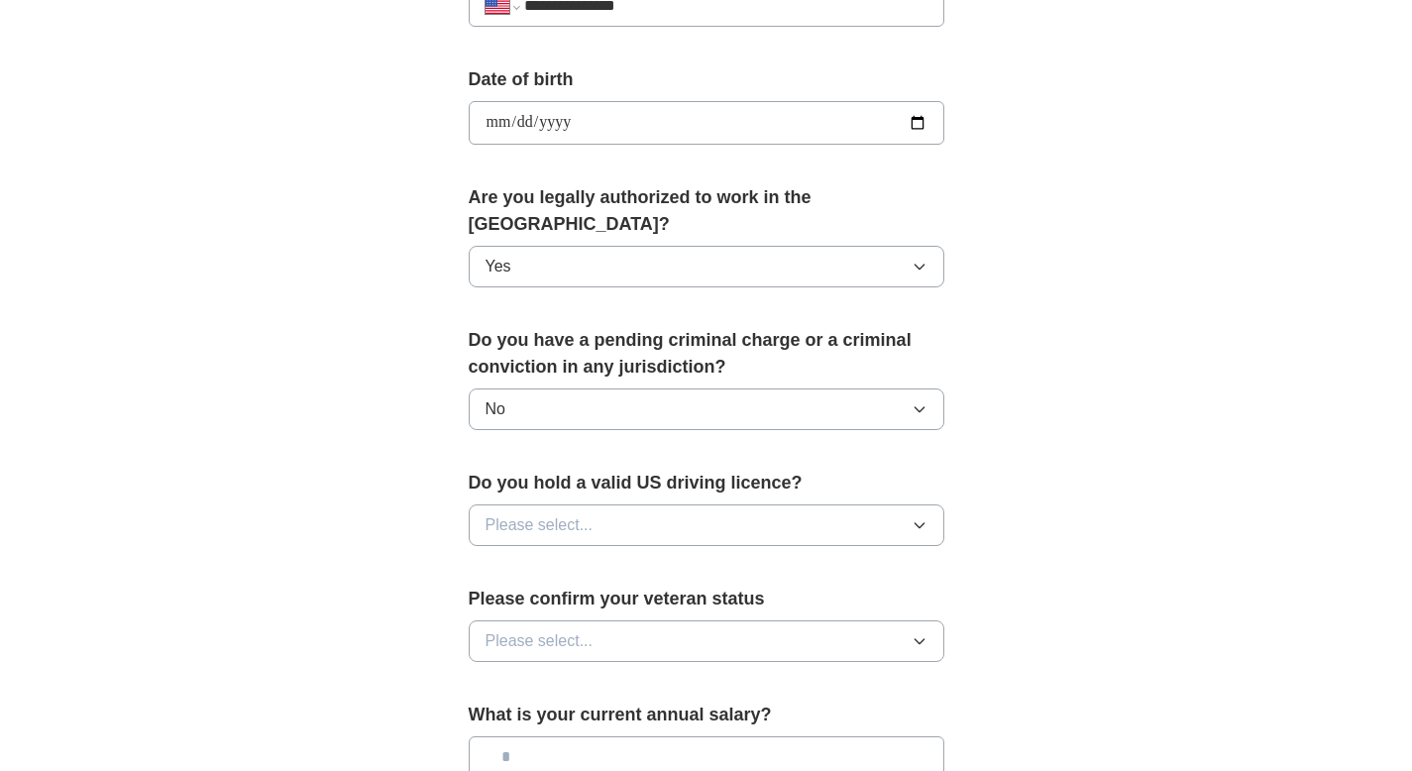
scroll to position [859, 0]
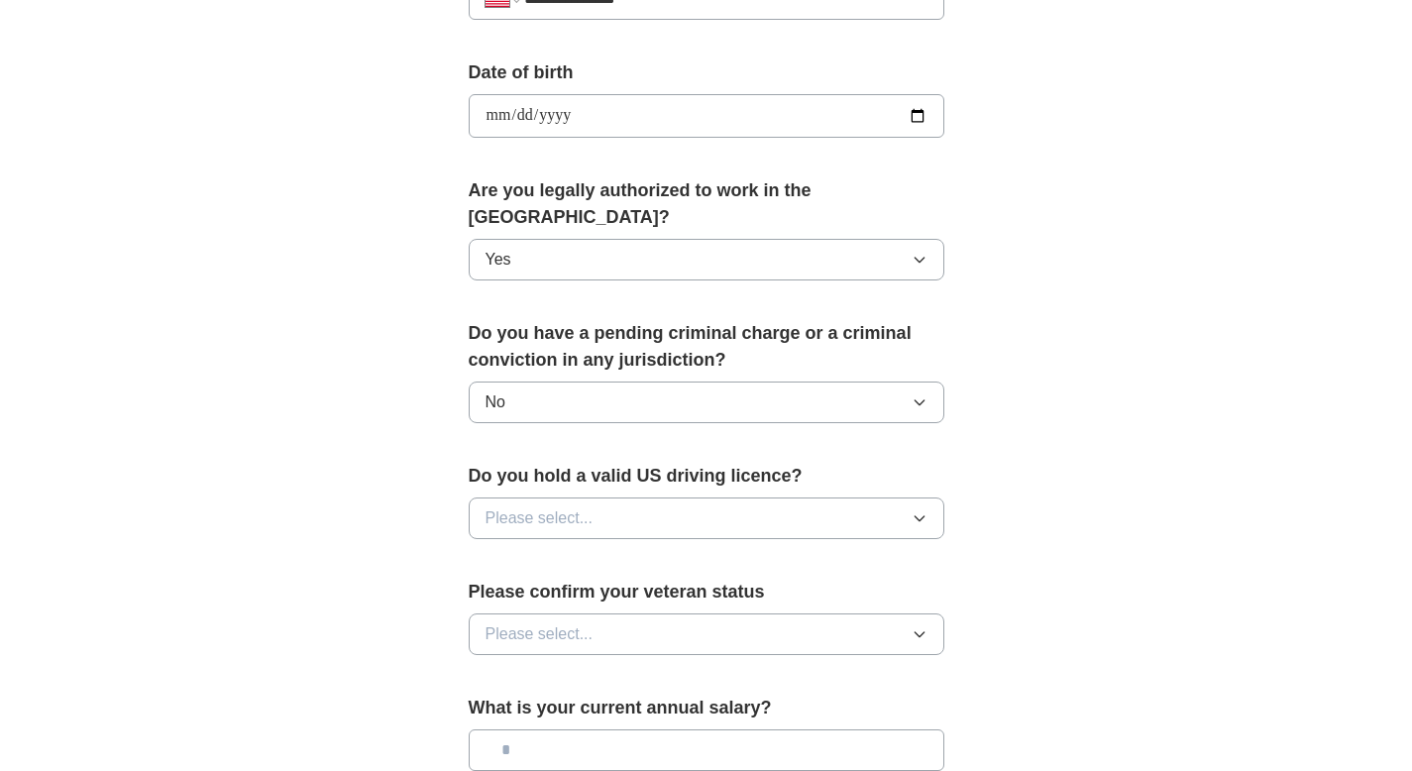
click at [581, 506] on span "Please select..." at bounding box center [540, 518] width 108 height 24
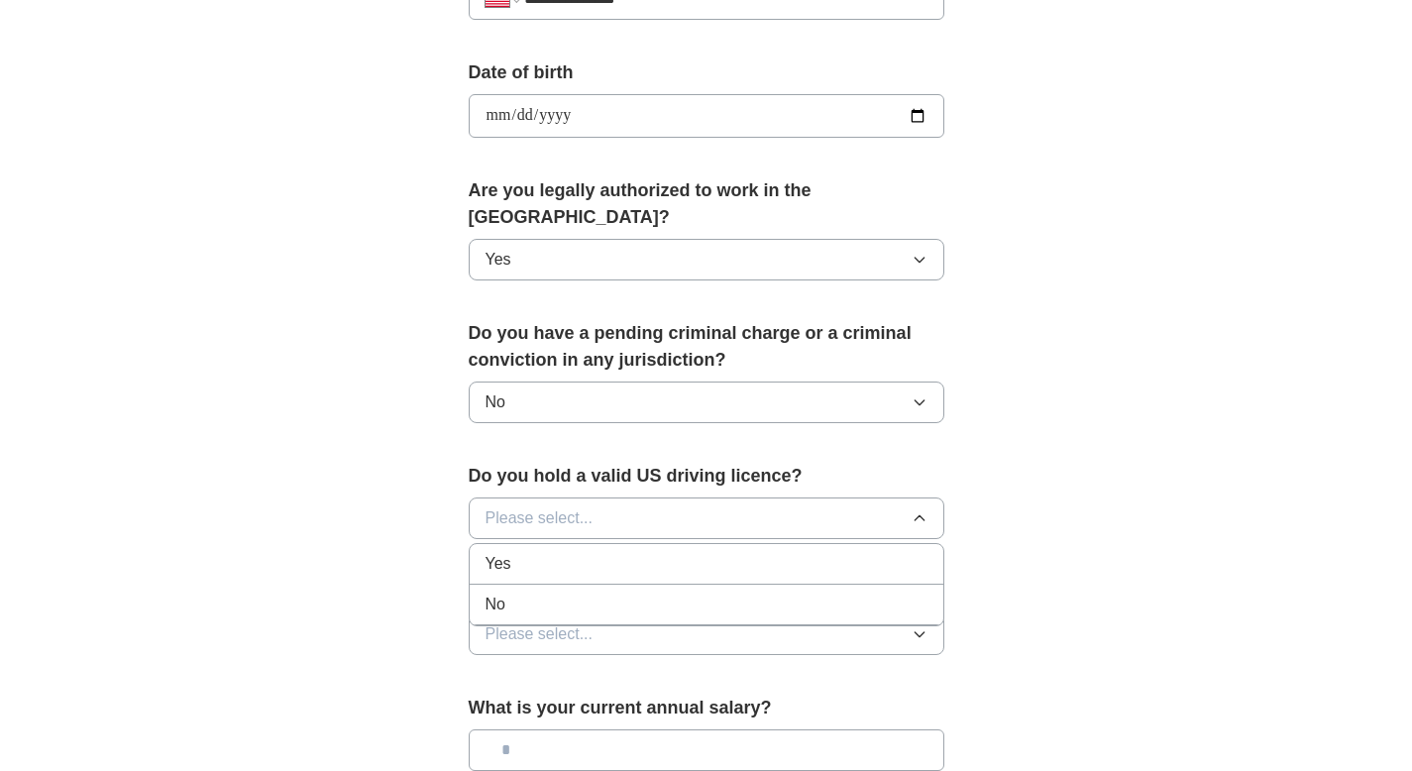
click at [562, 593] on div "No" at bounding box center [707, 605] width 442 height 24
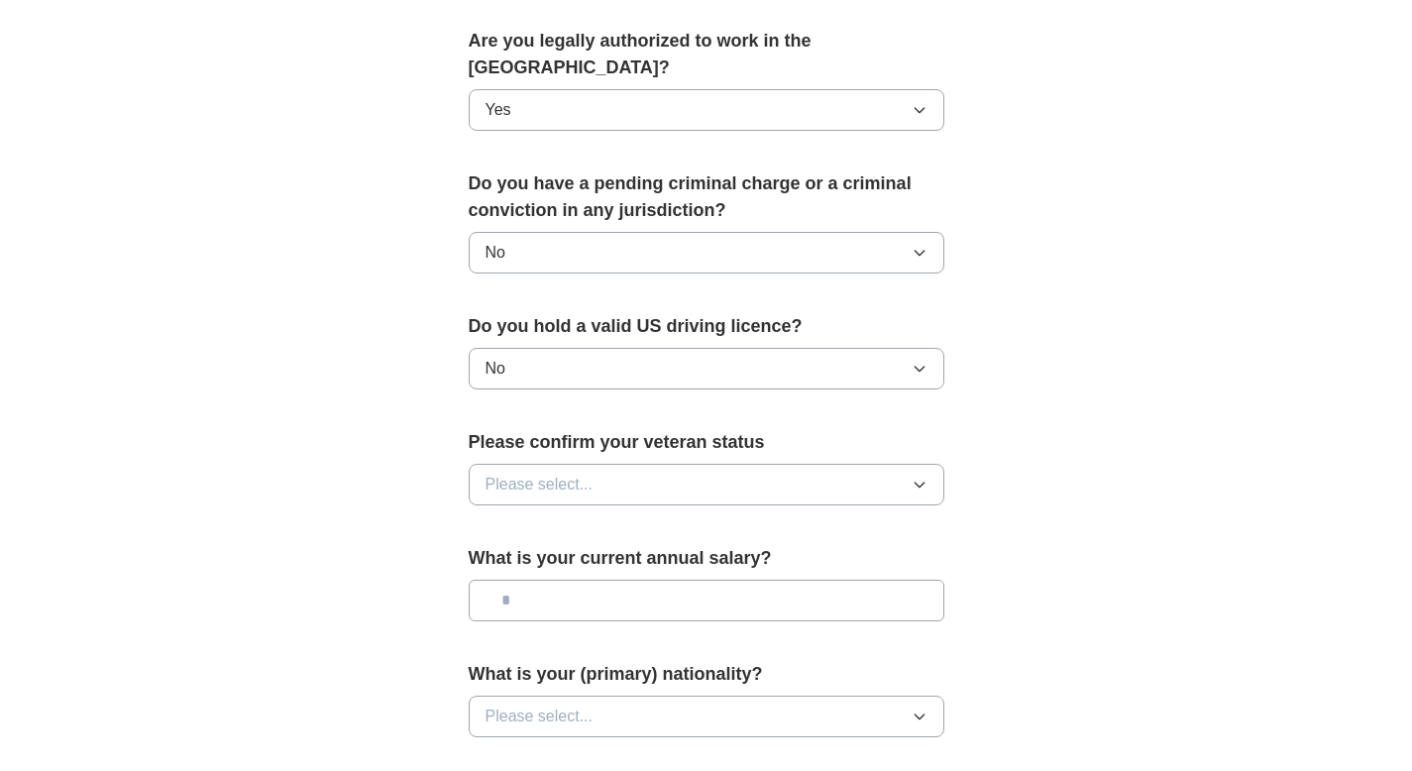
scroll to position [1023, 0]
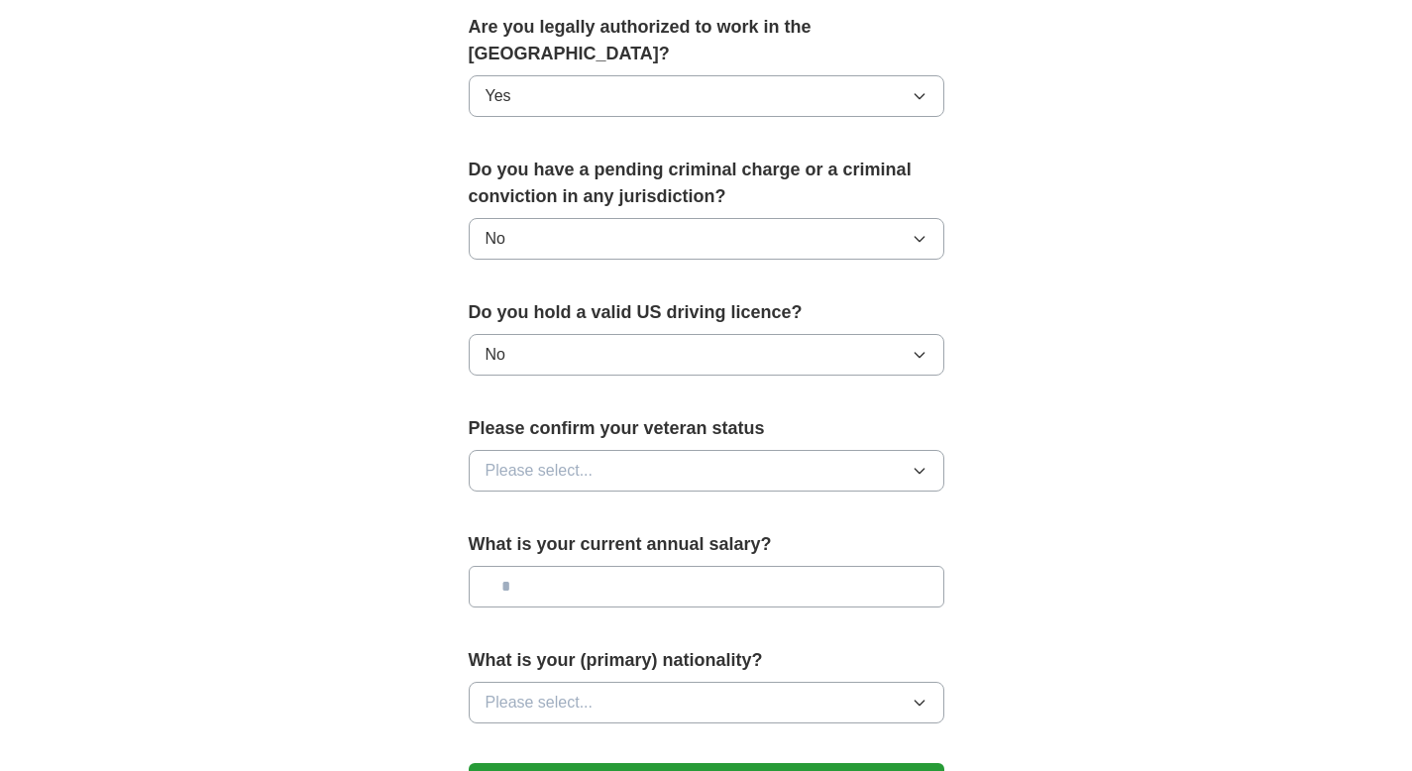
click at [553, 459] on span "Please select..." at bounding box center [540, 471] width 108 height 24
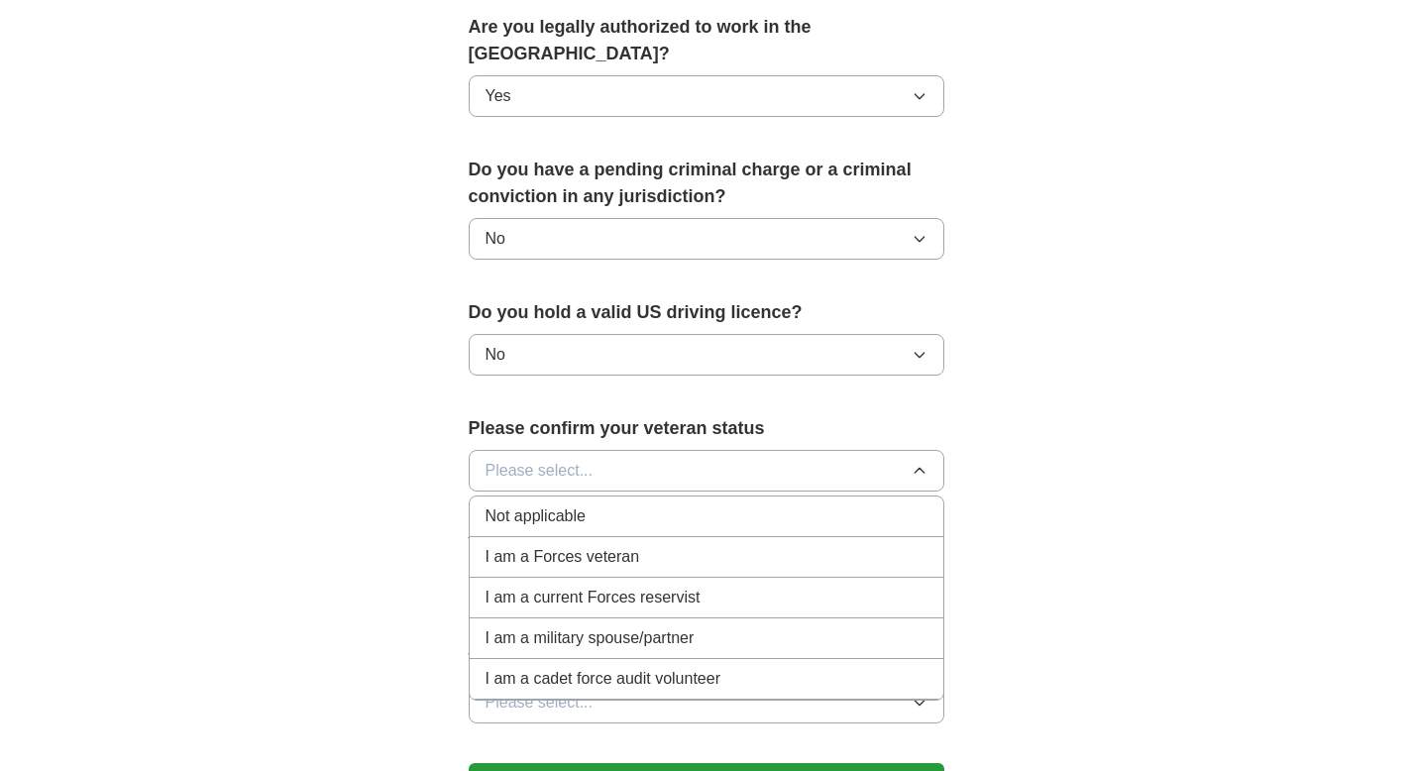
click at [551, 504] on span "Not applicable" at bounding box center [536, 516] width 100 height 24
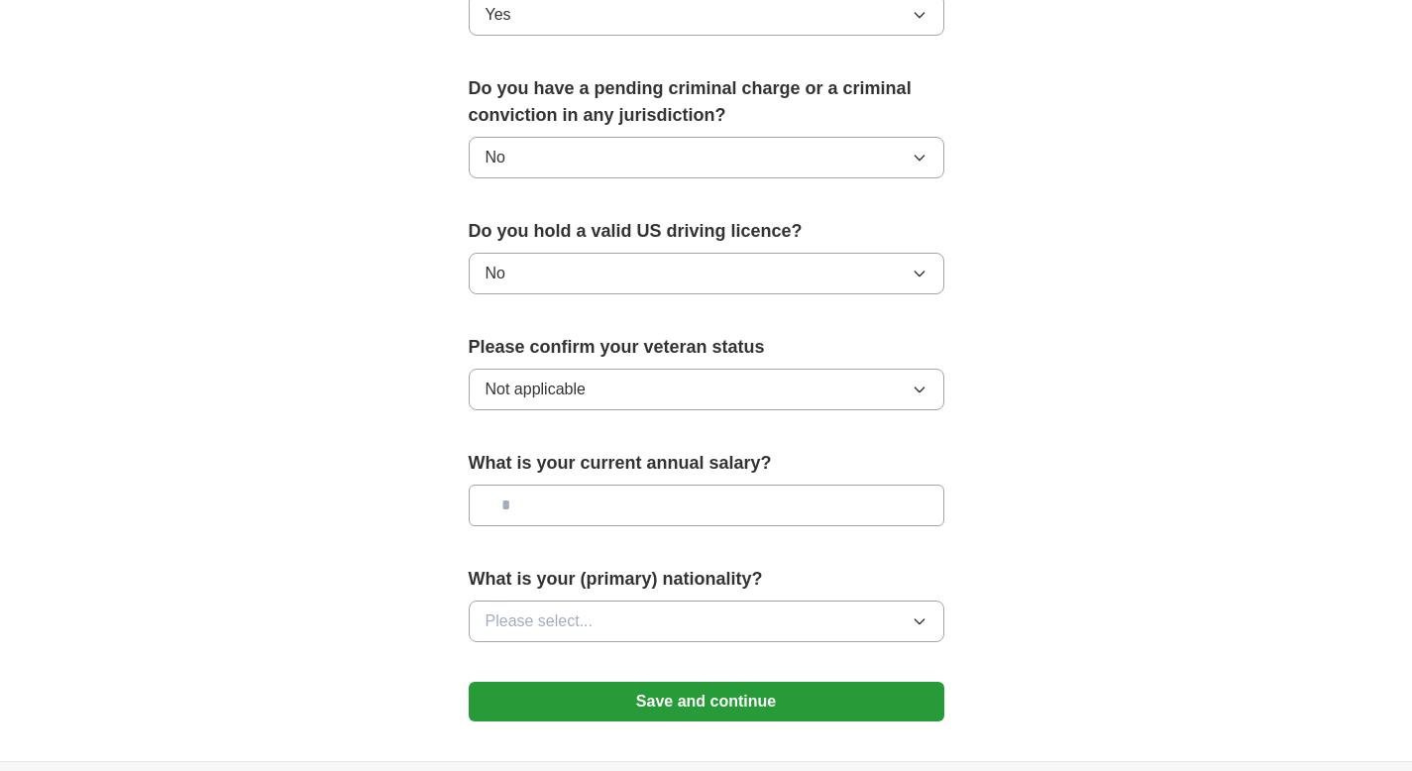
scroll to position [1105, 0]
click at [532, 368] on button "Not applicable" at bounding box center [707, 389] width 476 height 42
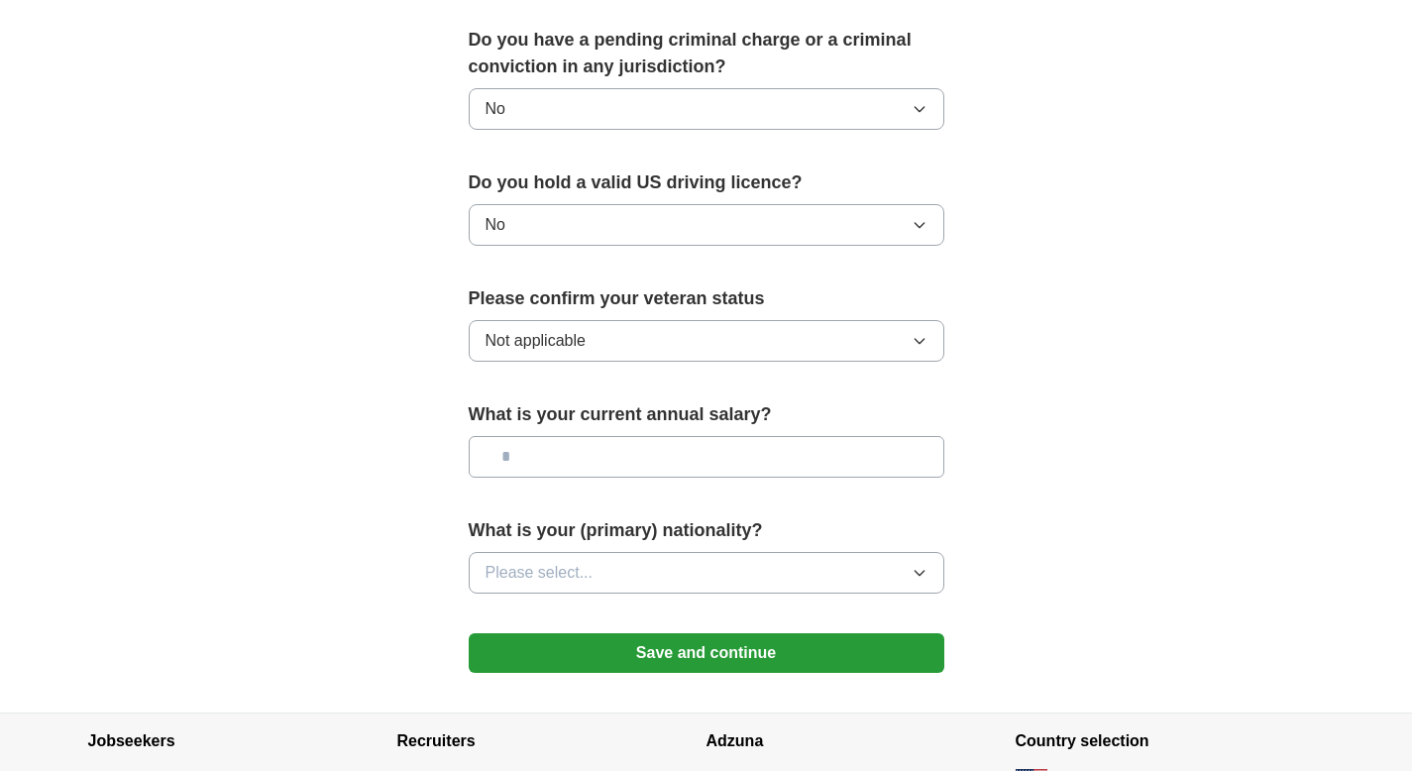
scroll to position [1231, 0]
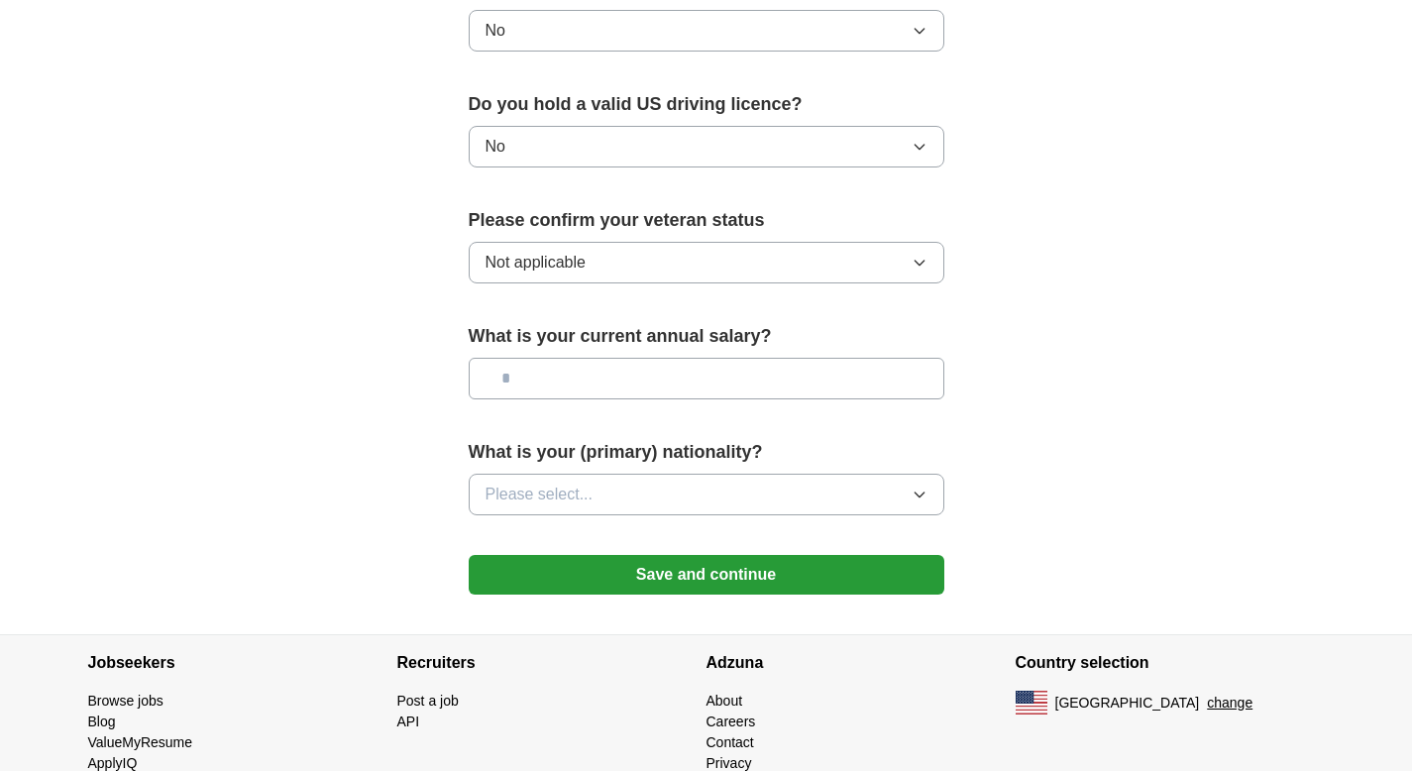
click at [594, 358] on input "text" at bounding box center [707, 379] width 476 height 42
click at [571, 474] on button "Please select..." at bounding box center [707, 495] width 476 height 42
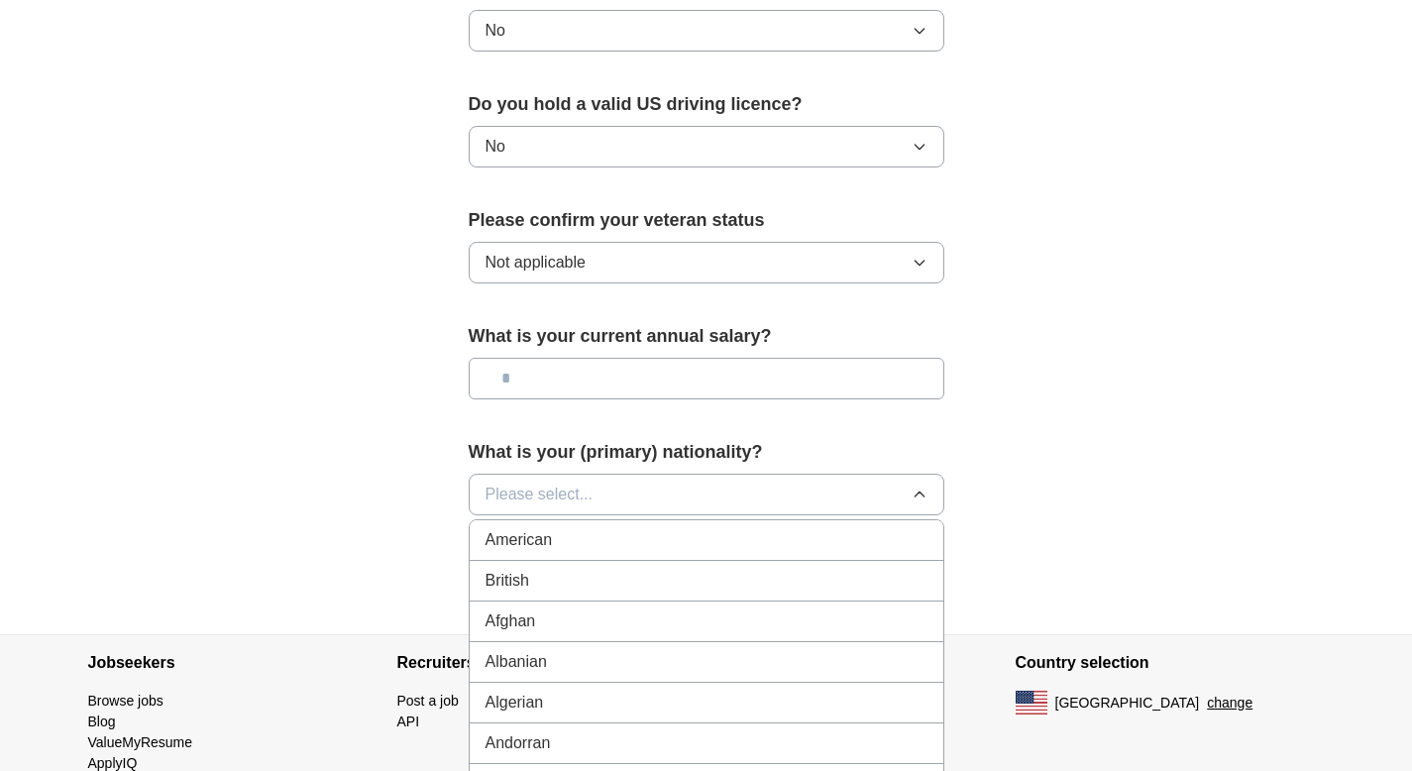
click at [601, 474] on button "Please select..." at bounding box center [707, 495] width 476 height 42
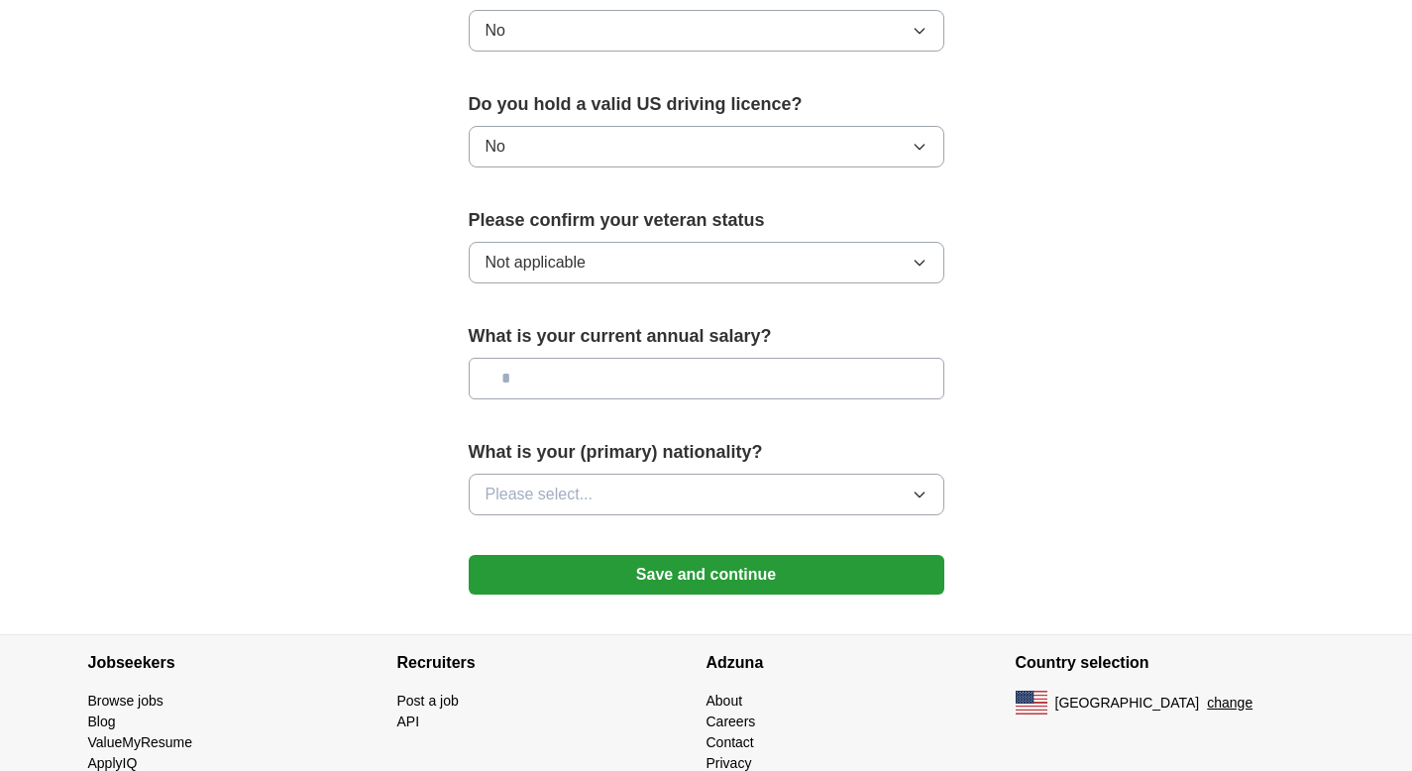
click at [601, 474] on button "Please select..." at bounding box center [707, 495] width 476 height 42
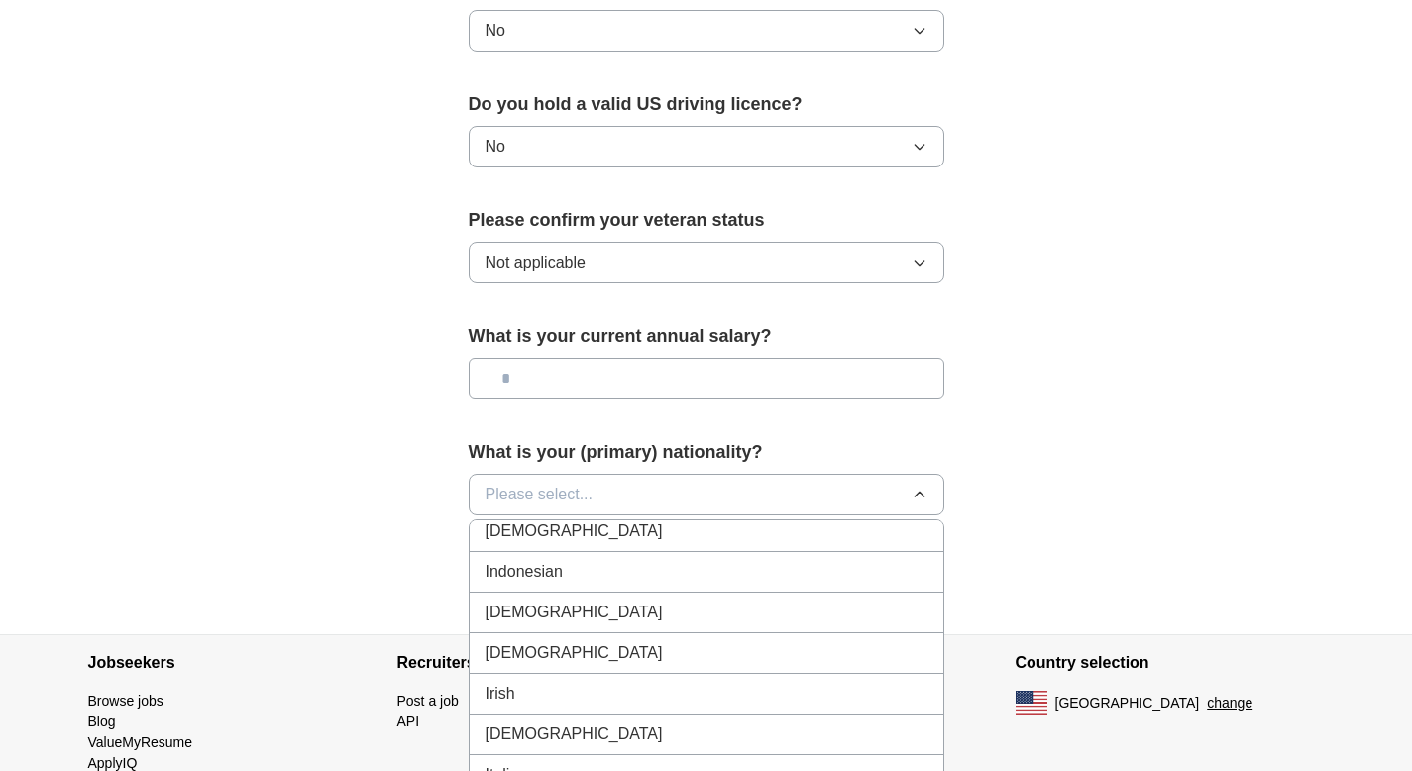
scroll to position [3259, 0]
click at [615, 520] on div "[DEMOGRAPHIC_DATA]" at bounding box center [707, 532] width 442 height 24
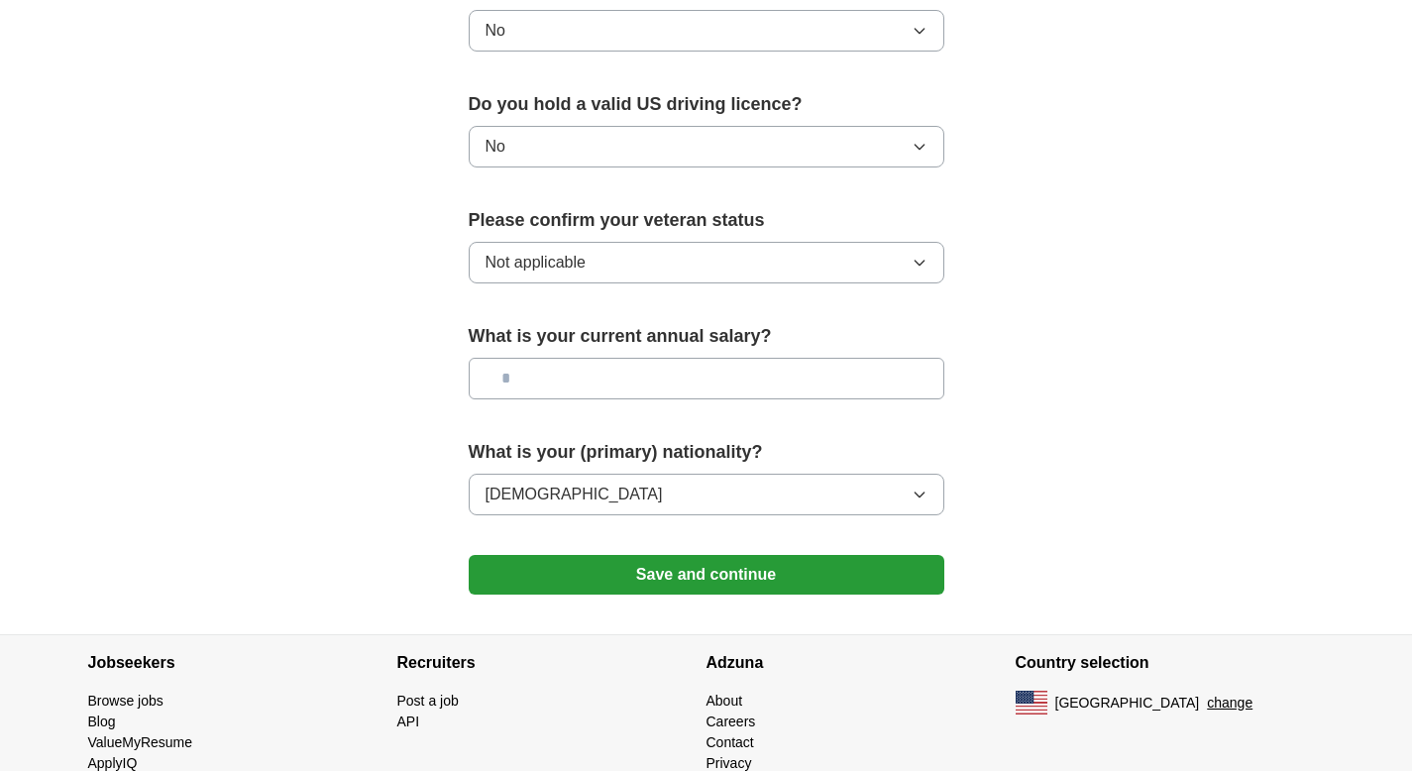
click at [583, 358] on input "text" at bounding box center [707, 379] width 476 height 42
click at [836, 555] on button "Save and continue" at bounding box center [707, 575] width 476 height 40
